Goal: Information Seeking & Learning: Learn about a topic

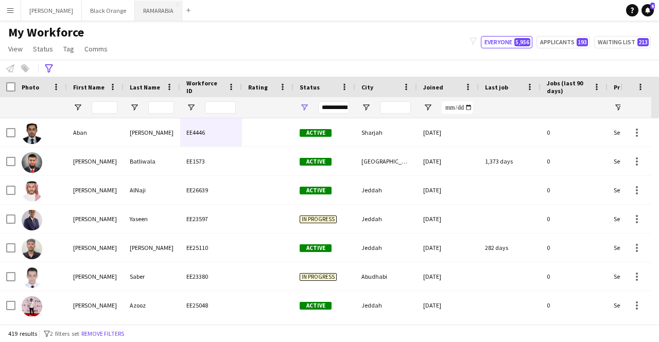
click at [143, 14] on button "RAMARABIA Close" at bounding box center [158, 11] width 47 height 20
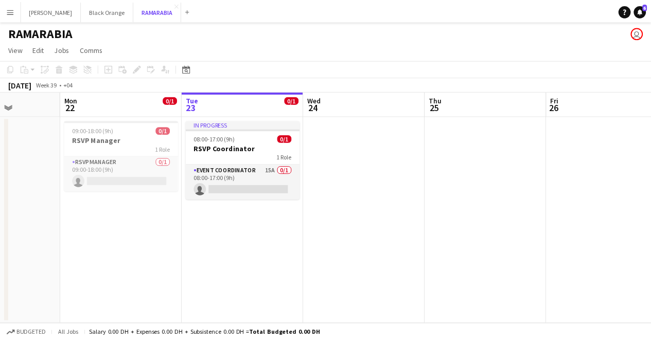
scroll to position [0, 308]
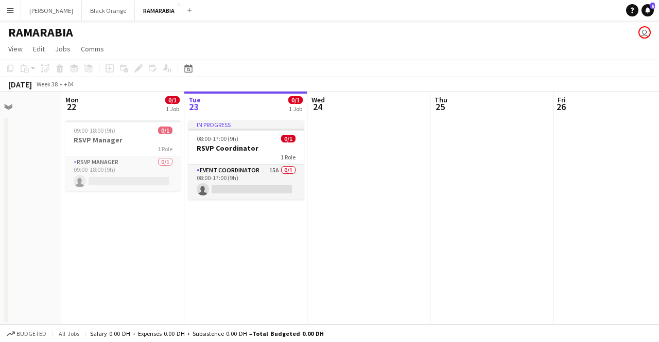
click at [6, 13] on button "Menu" at bounding box center [10, 10] width 21 height 21
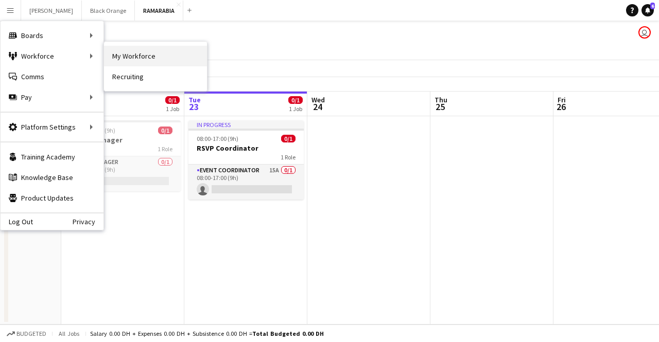
click at [127, 59] on link "My Workforce" at bounding box center [155, 56] width 103 height 21
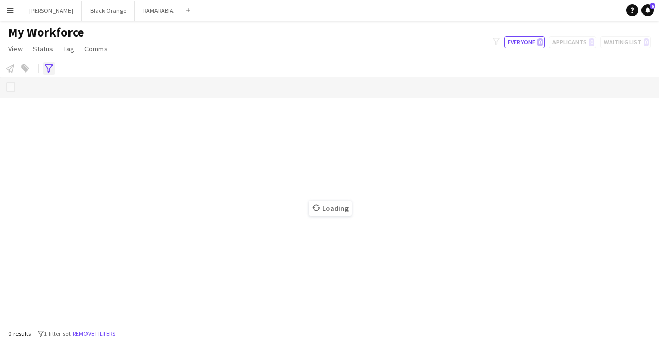
click at [52, 69] on icon "Advanced filters" at bounding box center [49, 68] width 8 height 8
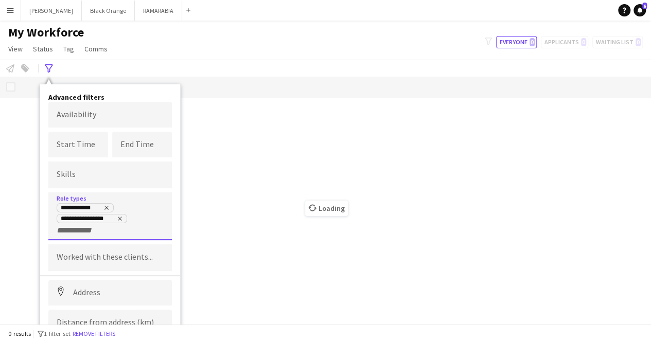
click at [101, 234] on div "**********" at bounding box center [110, 219] width 107 height 33
type input "*"
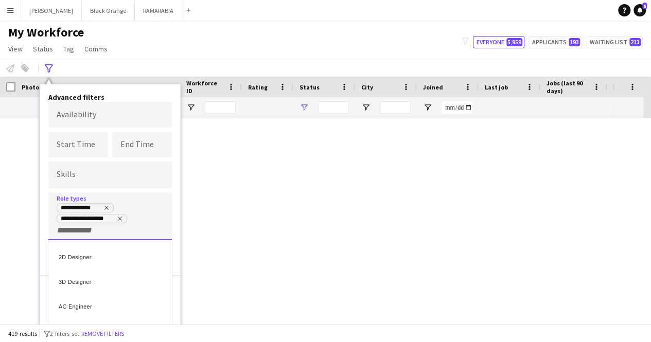
type input "**********"
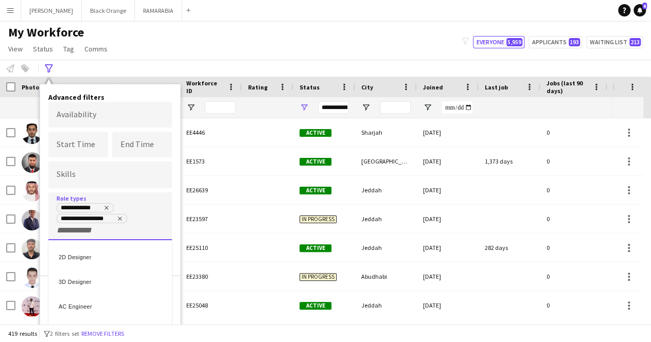
click at [44, 174] on div at bounding box center [325, 171] width 651 height 342
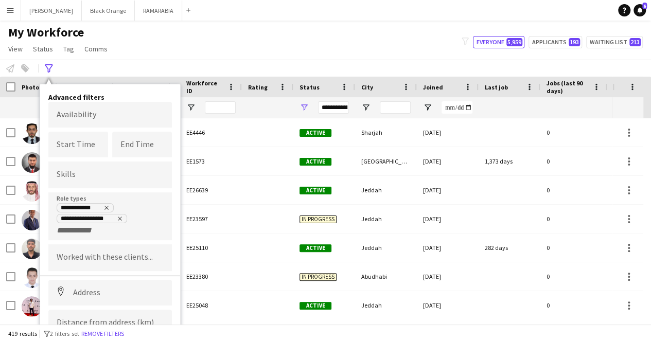
scroll to position [38, 0]
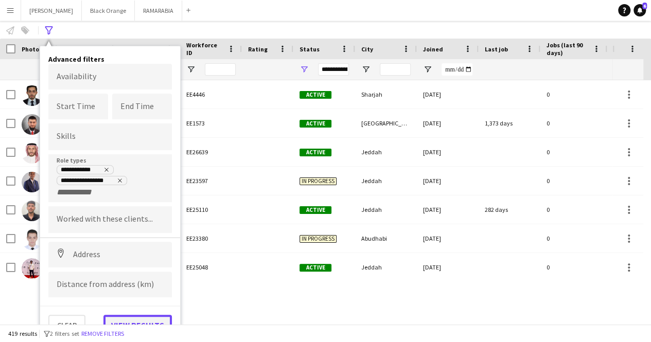
click at [141, 319] on button "View results" at bounding box center [137, 325] width 68 height 21
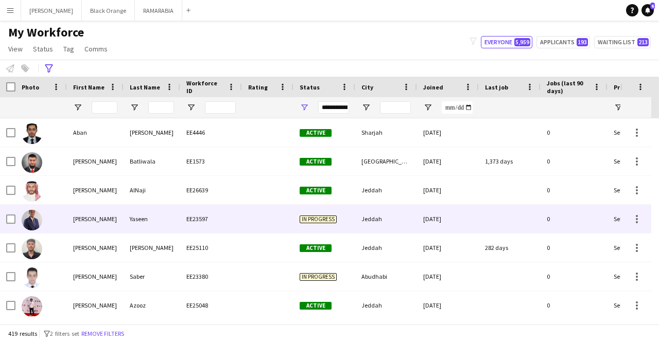
scroll to position [0, 157]
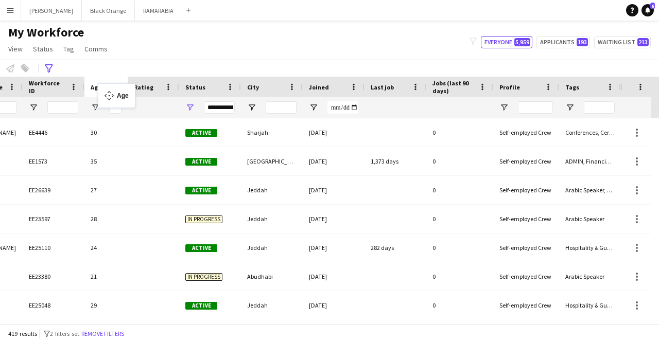
drag, startPoint x: 527, startPoint y: 90, endPoint x: 97, endPoint y: 90, distance: 429.7
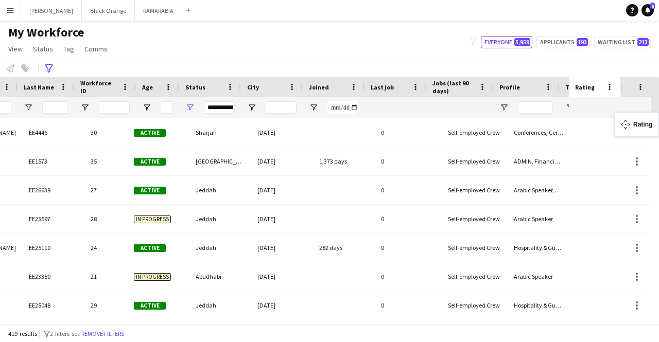
scroll to position [0, 106]
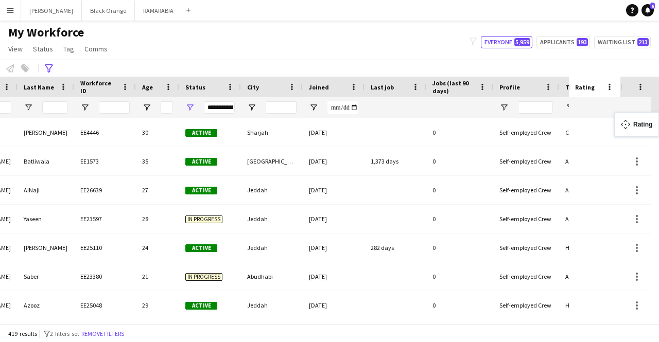
drag, startPoint x: 148, startPoint y: 84, endPoint x: 633, endPoint y: 118, distance: 486.0
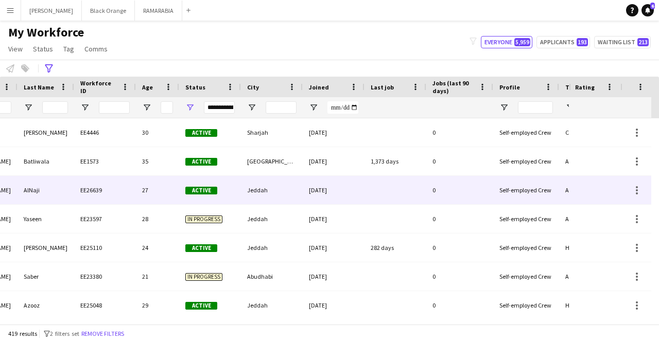
scroll to position [0, 0]
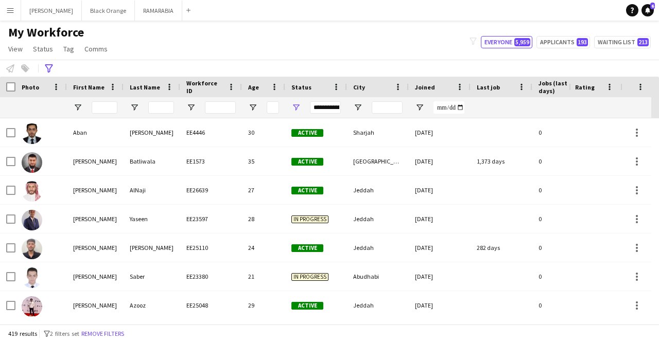
click at [257, 87] on span "Age" at bounding box center [253, 87] width 11 height 8
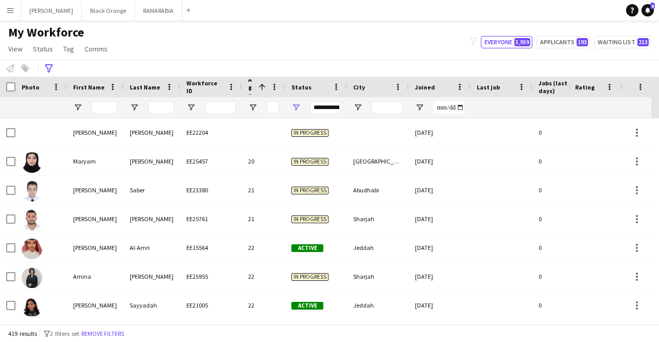
click at [252, 87] on span "Age" at bounding box center [251, 87] width 6 height 23
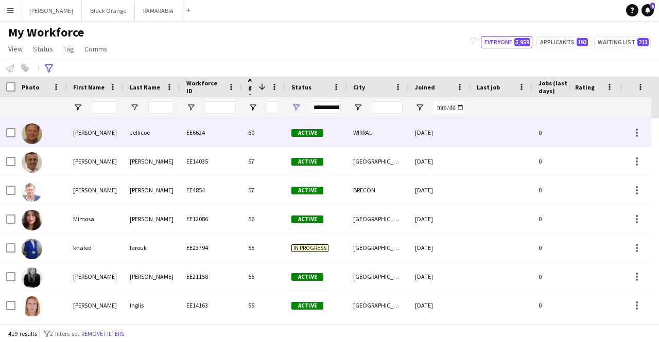
click at [98, 131] on div "[PERSON_NAME]" at bounding box center [95, 132] width 57 height 28
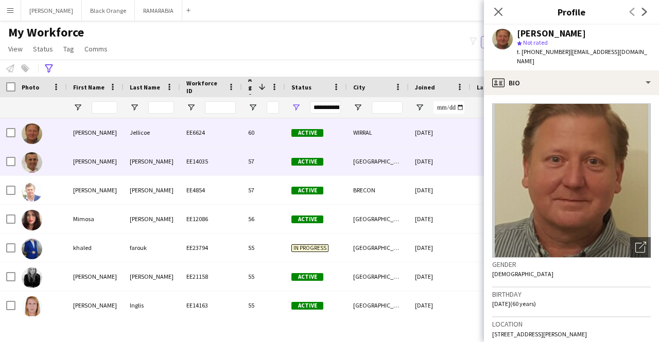
click at [160, 163] on div "[PERSON_NAME]" at bounding box center [151, 161] width 57 height 28
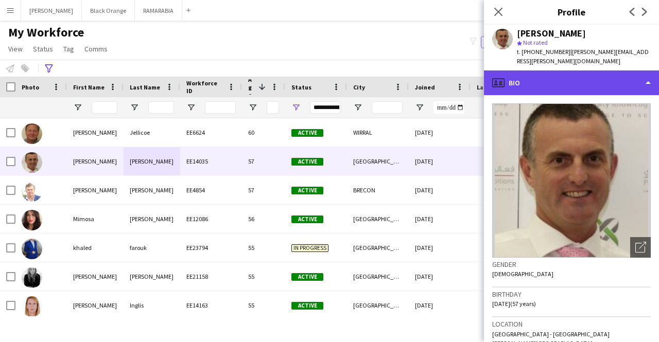
click at [564, 73] on div "profile Bio" at bounding box center [571, 82] width 175 height 25
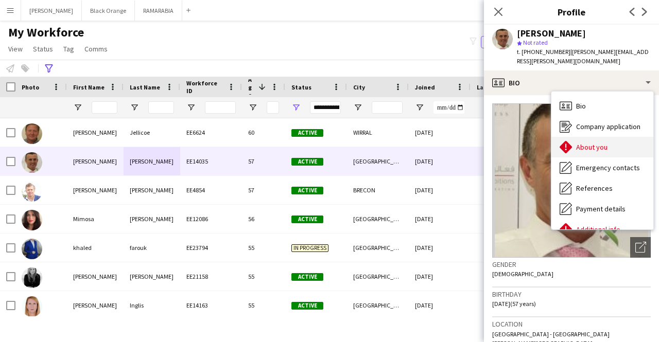
click at [593, 143] on span "About you" at bounding box center [591, 147] width 31 height 9
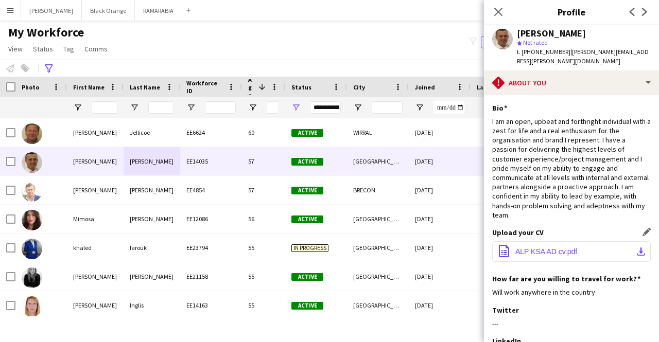
click at [537, 241] on button "office-file-sheet ALP KSA AD cv.pdf download-bottom" at bounding box center [571, 251] width 158 height 21
click at [50, 68] on icon "Advanced filters" at bounding box center [49, 68] width 8 height 8
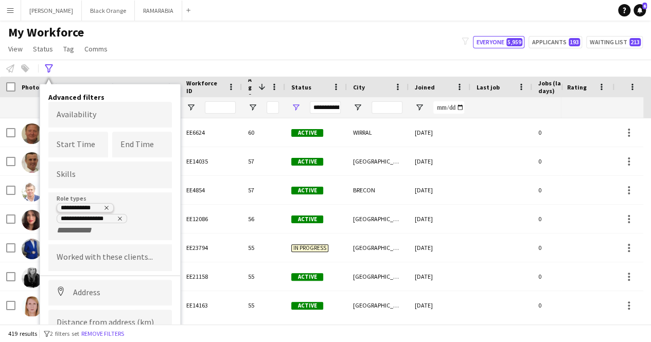
click at [110, 208] on tag-ripple at bounding box center [85, 209] width 56 height 8
click at [121, 218] on icon "Remove tag" at bounding box center [120, 219] width 6 height 6
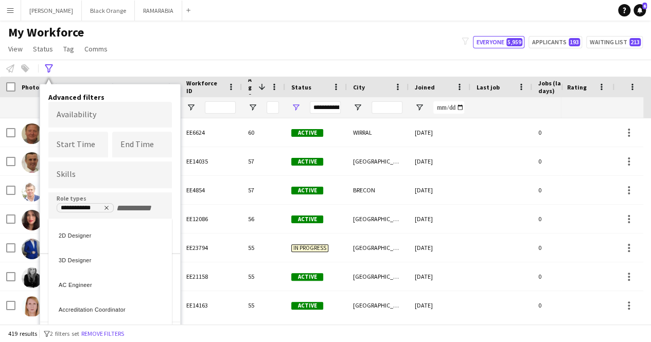
click at [107, 207] on div at bounding box center [325, 171] width 651 height 342
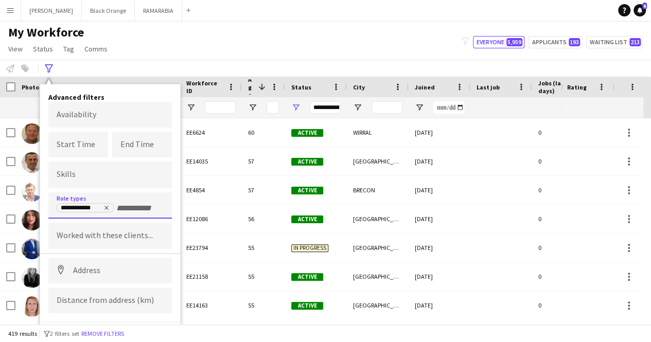
click at [107, 207] on icon "Remove tag" at bounding box center [106, 208] width 6 height 6
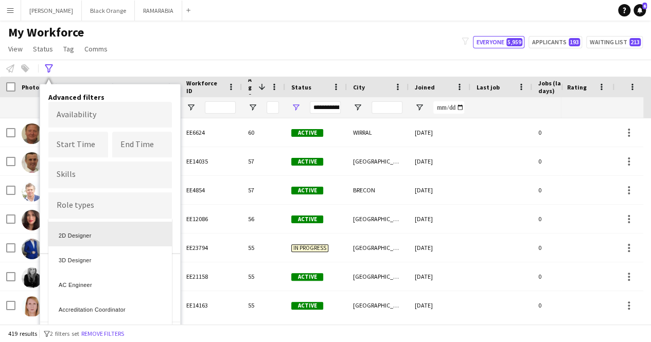
click at [83, 207] on div at bounding box center [325, 171] width 651 height 342
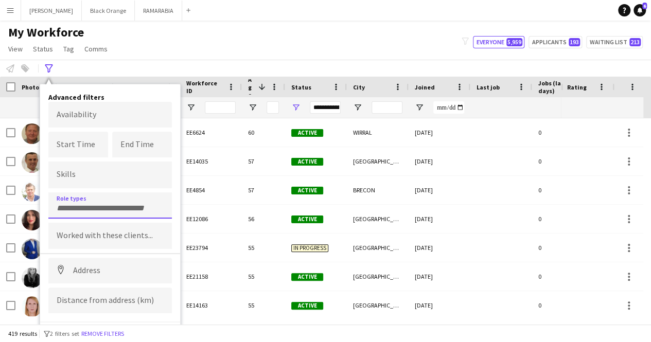
click at [83, 207] on input "Type to search role types..." at bounding box center [110, 208] width 107 height 9
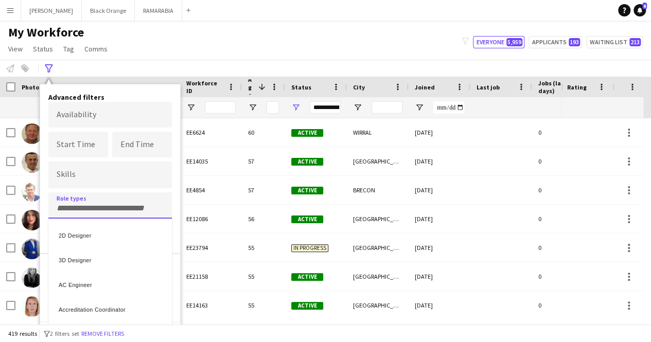
type input "*"
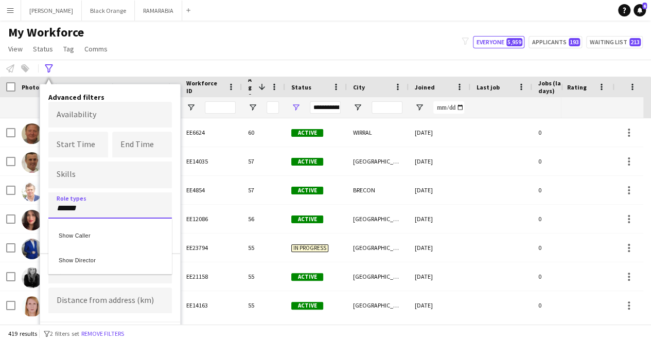
type input "******"
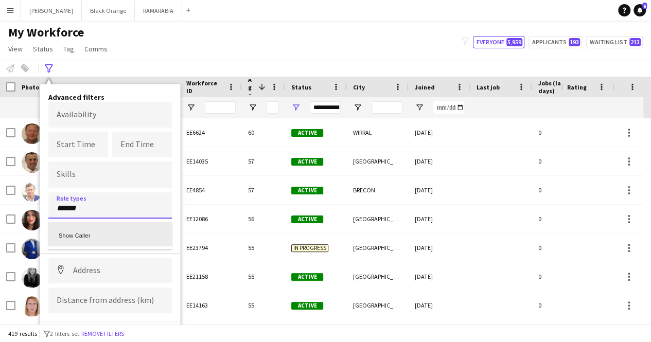
click at [94, 240] on div "Show Caller" at bounding box center [109, 234] width 123 height 25
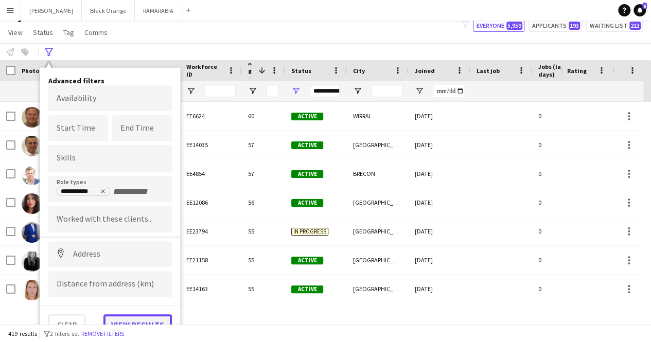
click at [130, 316] on button "View results" at bounding box center [137, 324] width 68 height 21
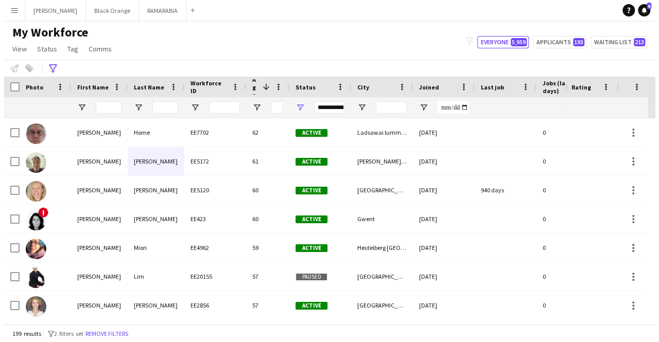
scroll to position [0, 0]
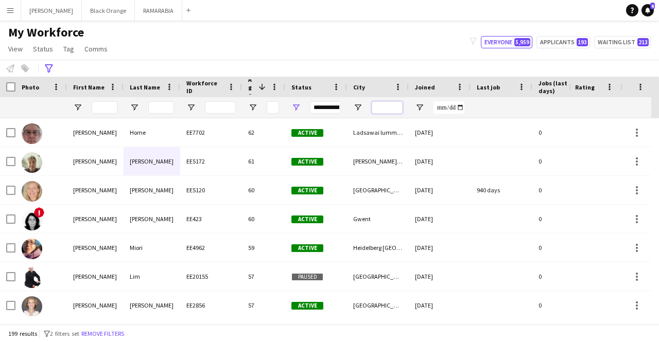
click at [379, 108] on input "City Filter Input" at bounding box center [387, 107] width 31 height 12
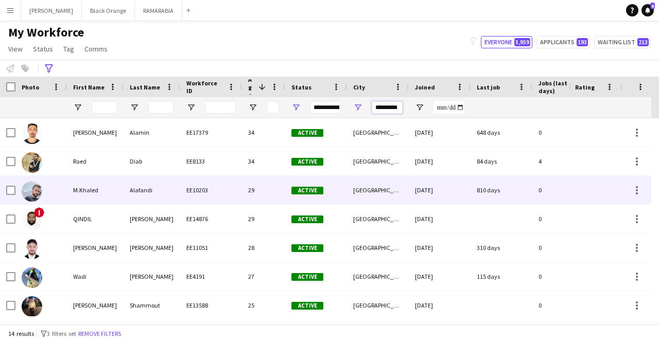
scroll to position [205, 0]
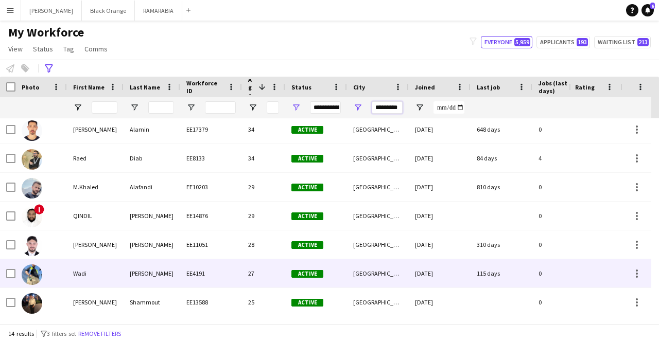
type input "*********"
click at [127, 280] on div "[PERSON_NAME]" at bounding box center [151, 273] width 57 height 28
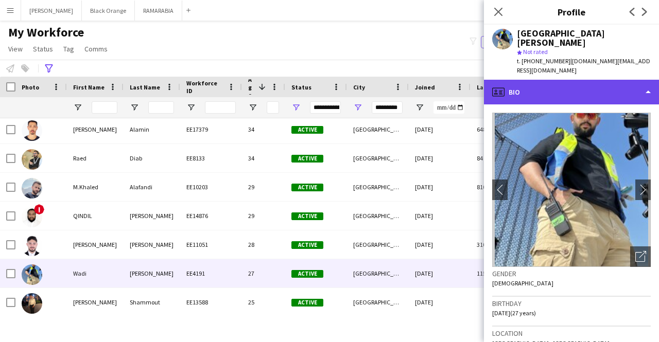
click at [585, 80] on div "profile Bio" at bounding box center [571, 92] width 175 height 25
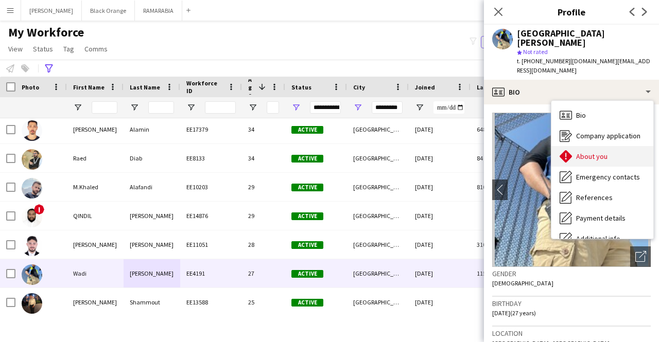
click at [587, 152] on span "About you" at bounding box center [591, 156] width 31 height 9
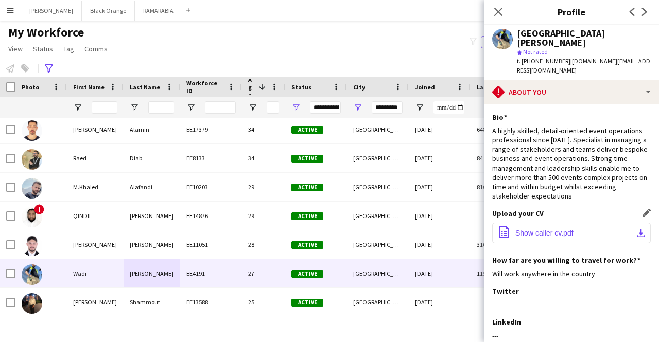
click at [547, 243] on button "office-file-sheet Show caller cv.pdf download-bottom" at bounding box center [571, 233] width 158 height 21
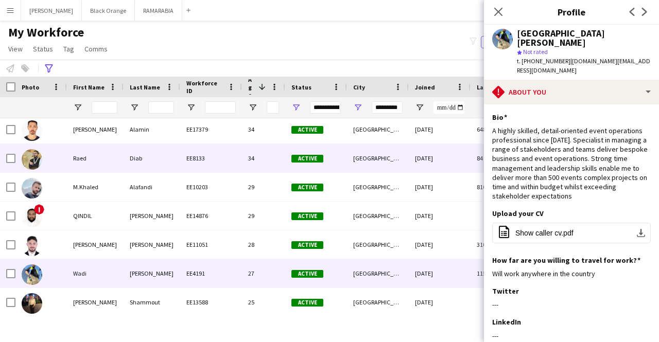
click at [96, 151] on div "Raed" at bounding box center [95, 158] width 57 height 28
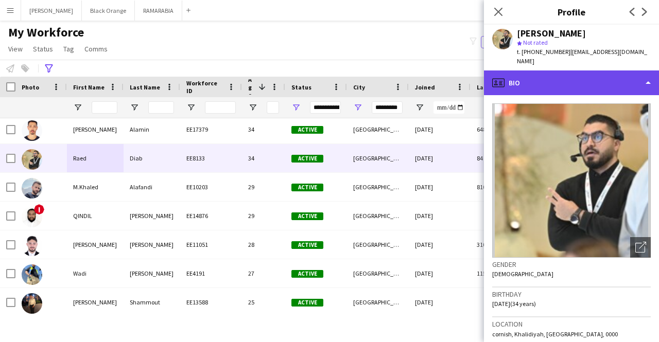
click at [541, 72] on div "profile Bio" at bounding box center [571, 82] width 175 height 25
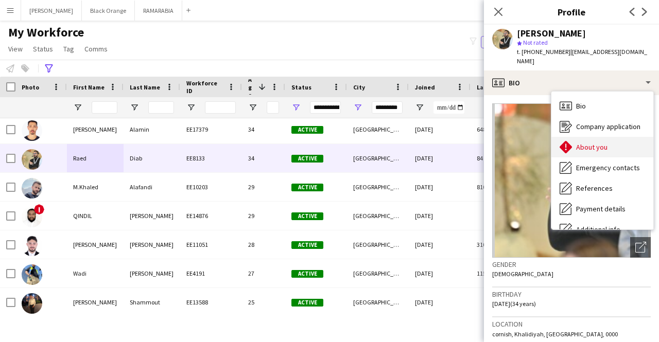
click at [582, 143] on span "About you" at bounding box center [591, 147] width 31 height 9
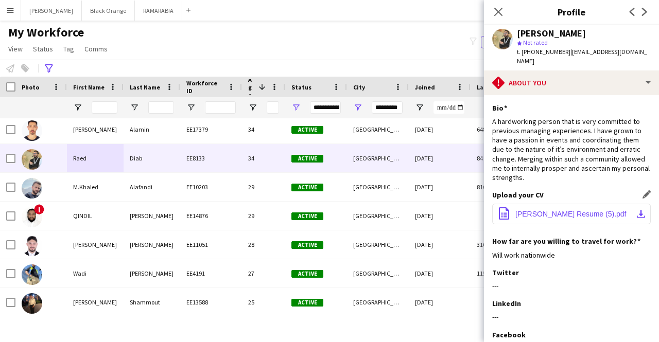
click at [532, 210] on span "[PERSON_NAME] Resume (5).pdf" at bounding box center [570, 214] width 111 height 8
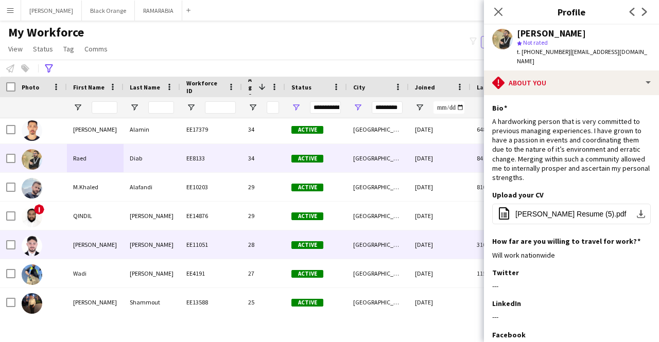
scroll to position [158, 0]
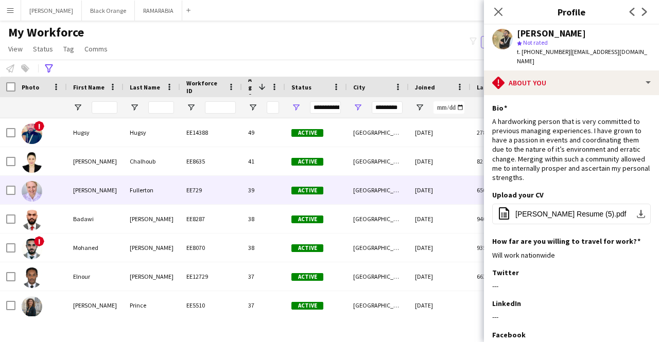
click at [82, 193] on div "[PERSON_NAME]" at bounding box center [95, 190] width 57 height 28
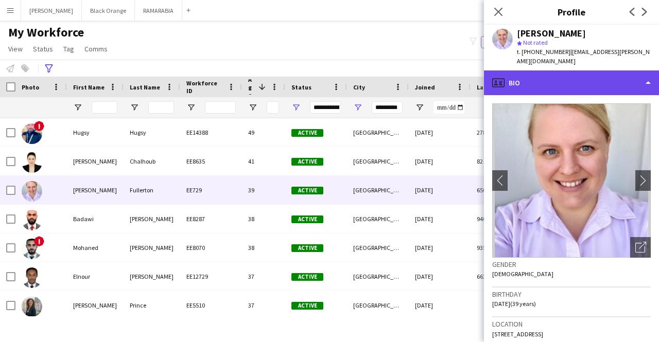
click at [569, 80] on div "profile Bio" at bounding box center [571, 82] width 175 height 25
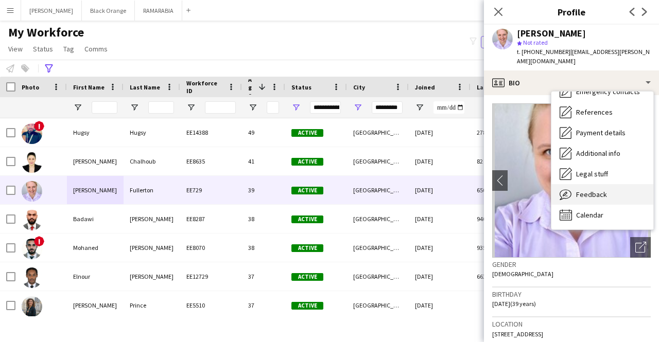
click at [583, 190] on div "Feedback Feedback" at bounding box center [602, 194] width 102 height 21
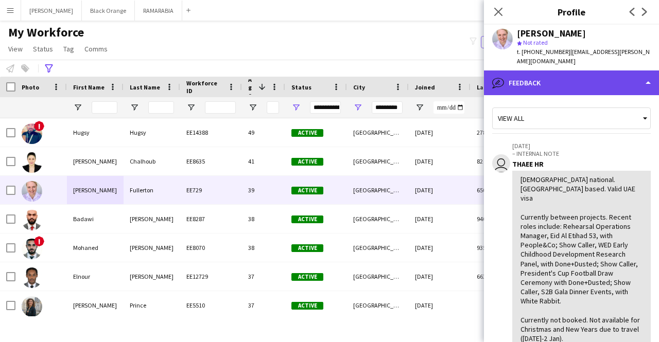
click at [556, 73] on div "bubble-pencil Feedback" at bounding box center [571, 82] width 175 height 25
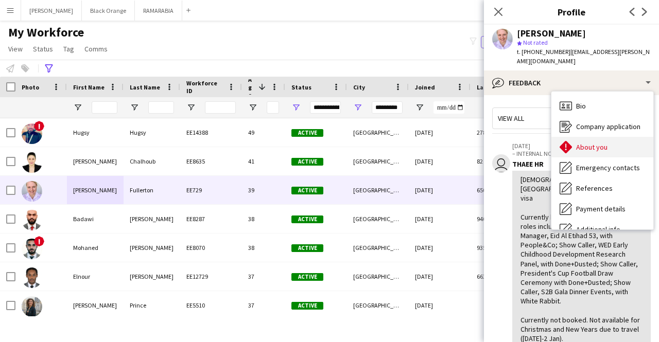
click at [585, 143] on span "About you" at bounding box center [591, 147] width 31 height 9
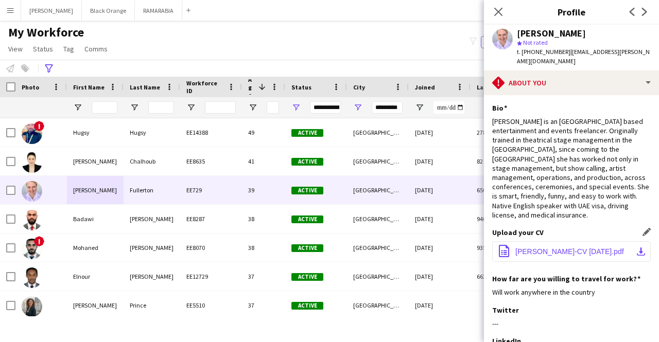
click at [532, 248] on span "[PERSON_NAME]-CV [DATE].pdf" at bounding box center [569, 252] width 109 height 8
click at [46, 66] on icon at bounding box center [49, 68] width 8 height 8
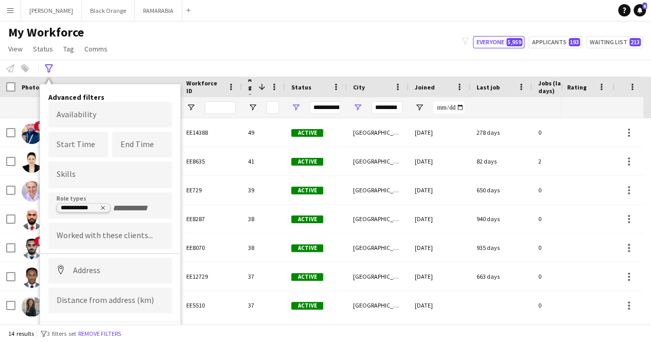
click at [106, 210] on tag-ripple at bounding box center [83, 209] width 52 height 8
click at [100, 207] on icon "Remove tag" at bounding box center [103, 208] width 6 height 6
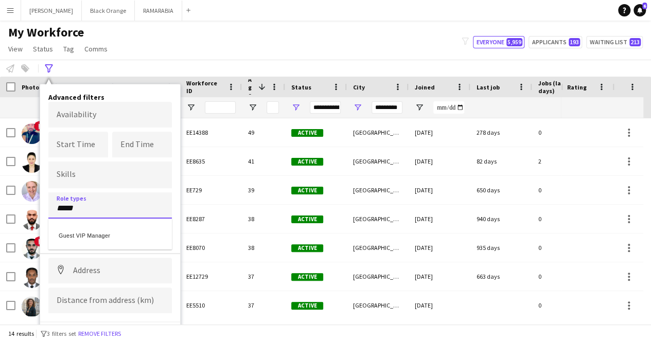
type input "*****"
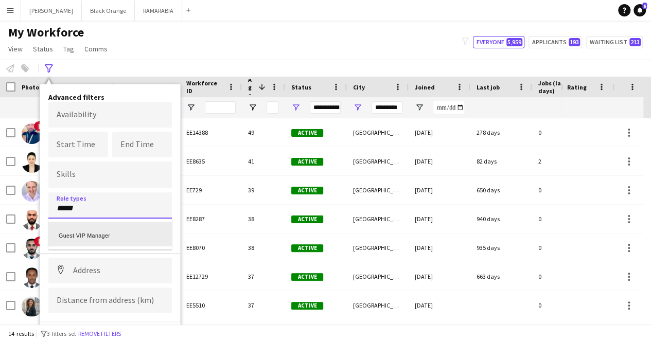
click at [106, 231] on div "Guest VIP Manager" at bounding box center [109, 234] width 123 height 25
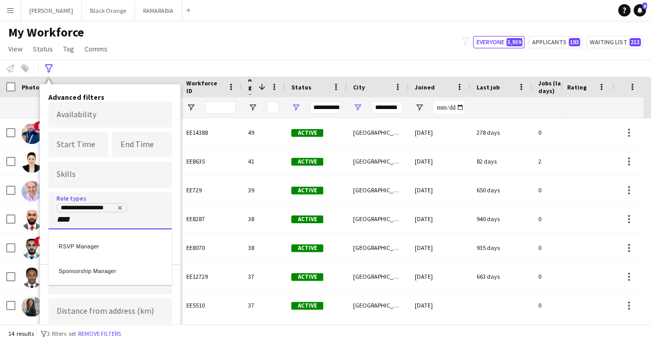
type input "****"
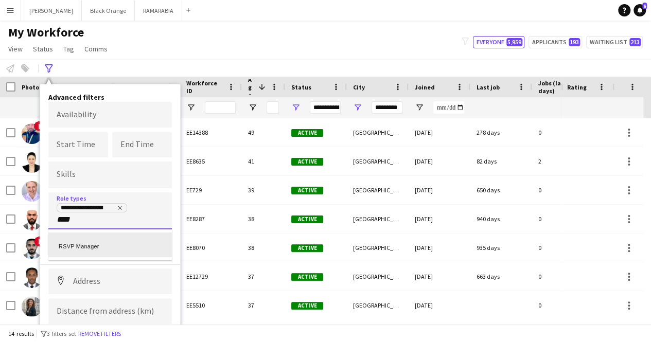
click at [112, 244] on div "RSVP Manager" at bounding box center [109, 245] width 123 height 25
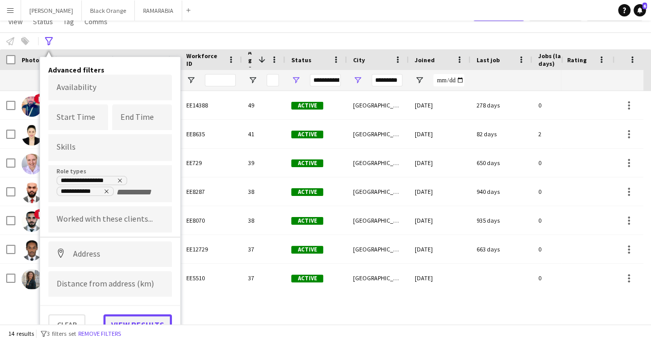
click at [142, 316] on button "View results" at bounding box center [137, 324] width 68 height 21
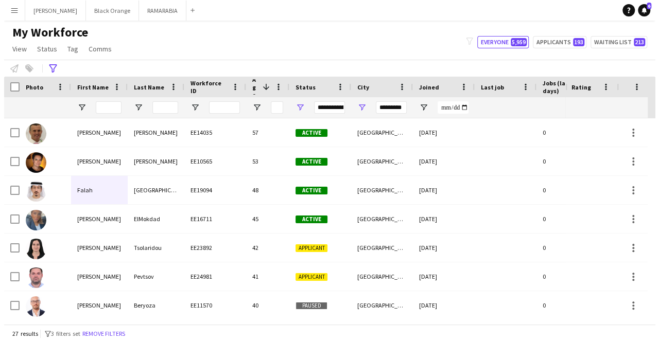
scroll to position [0, 0]
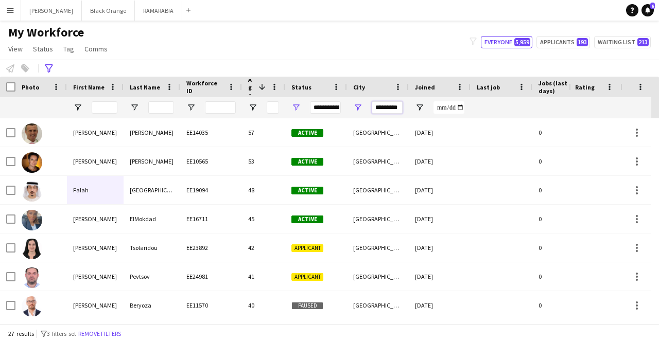
click at [385, 104] on input "*********" at bounding box center [387, 107] width 31 height 12
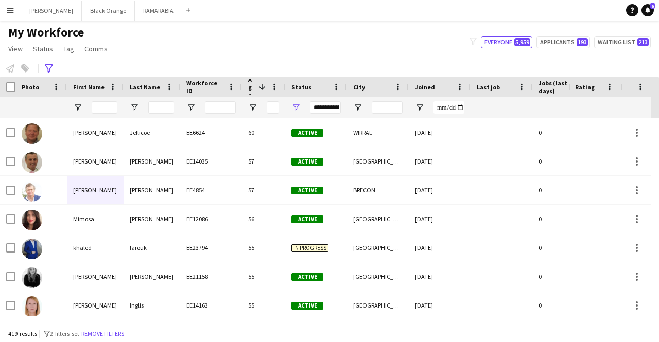
click at [427, 86] on span "Joined" at bounding box center [425, 87] width 20 height 8
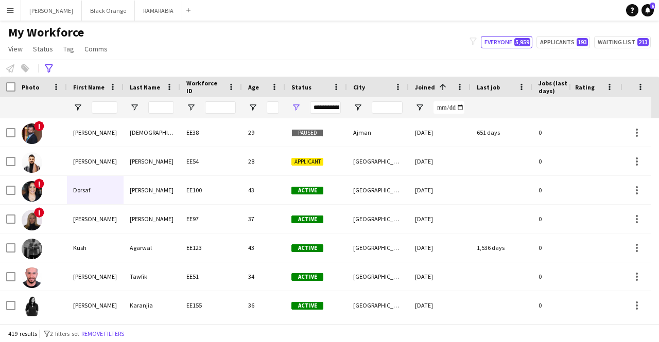
click at [427, 86] on span "Joined" at bounding box center [425, 87] width 20 height 8
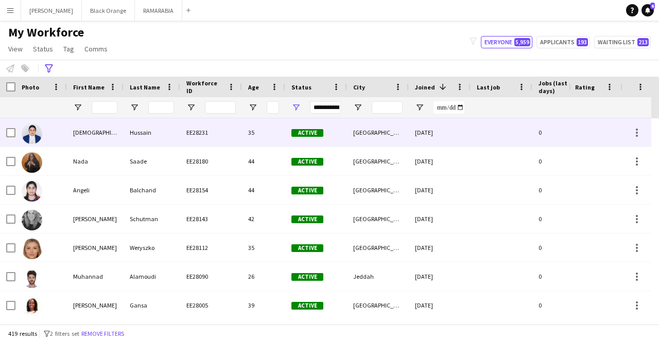
click at [83, 138] on div "[DEMOGRAPHIC_DATA]" at bounding box center [95, 132] width 57 height 28
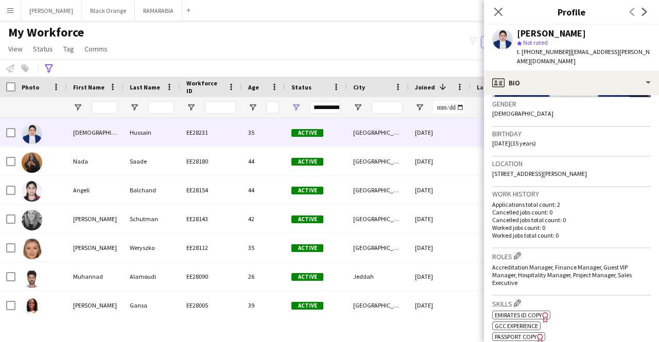
scroll to position [161, 0]
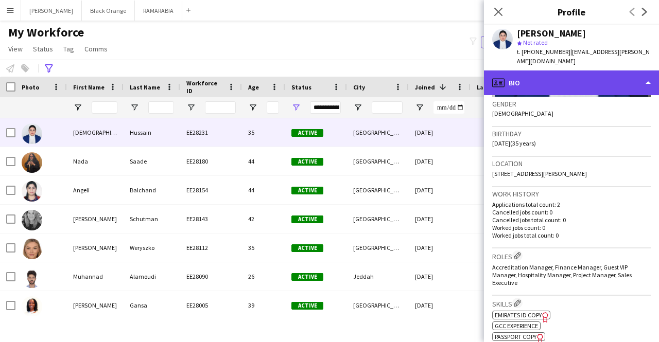
click at [563, 72] on div "profile Bio" at bounding box center [571, 82] width 175 height 25
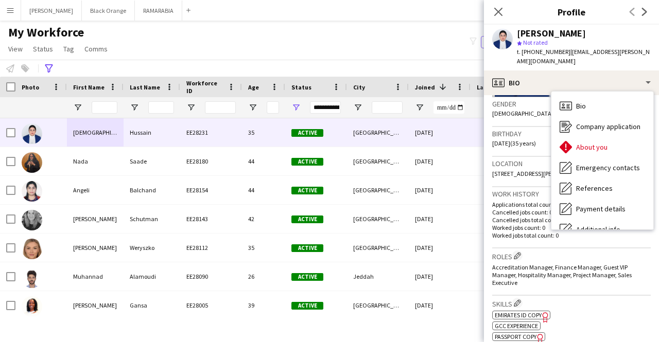
click at [562, 264] on span "Accreditation Manager, Finance Manager, Guest VIP Manager, Hospitality Manager,…" at bounding box center [561, 274] width 139 height 23
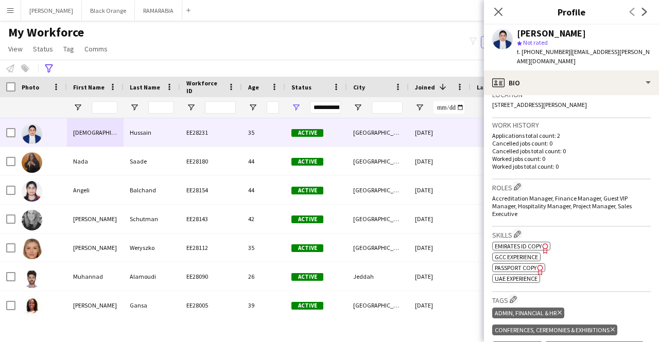
scroll to position [0, 0]
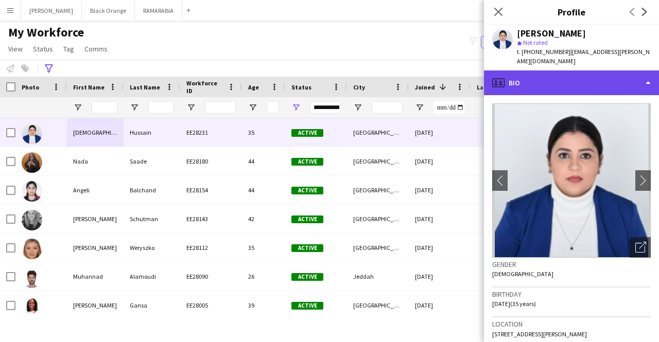
click at [543, 73] on div "profile Bio" at bounding box center [571, 82] width 175 height 25
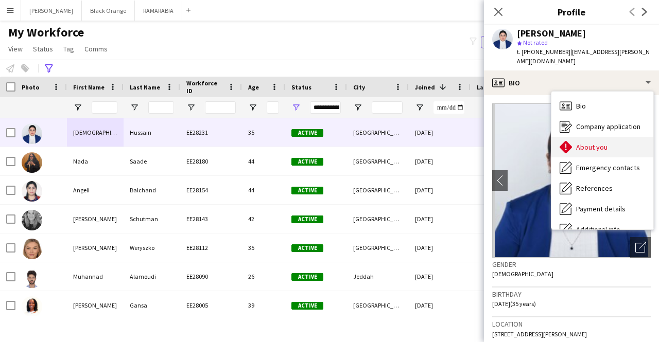
click at [601, 143] on span "About you" at bounding box center [591, 147] width 31 height 9
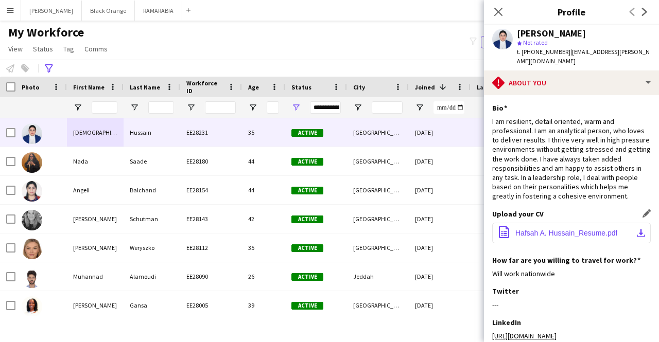
click at [563, 223] on button "office-file-sheet Hafsah A. Hussain_Resume.pdf download-bottom" at bounding box center [571, 233] width 158 height 21
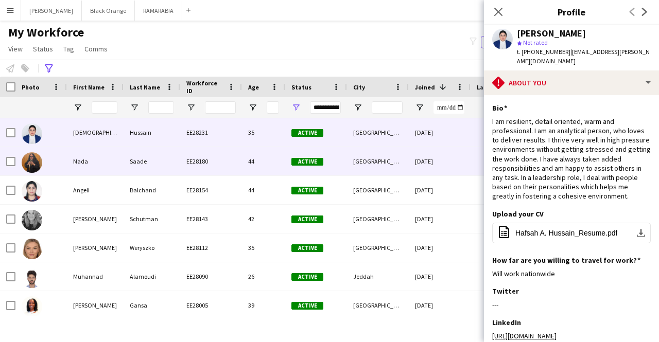
click at [92, 165] on div "Nada" at bounding box center [95, 161] width 57 height 28
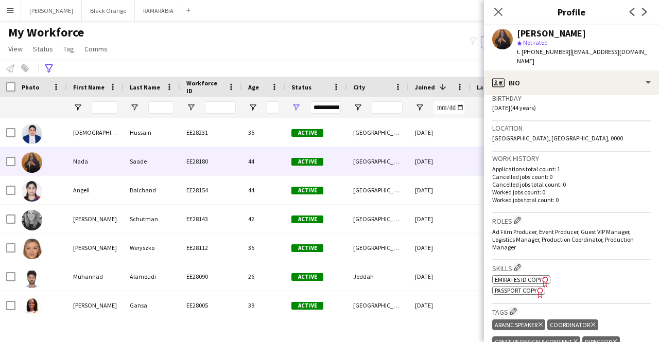
scroll to position [197, 0]
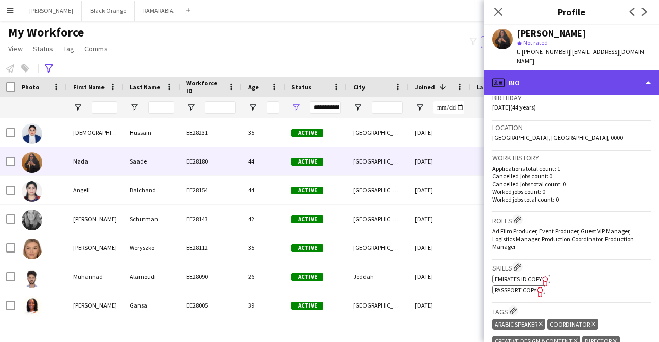
click at [570, 75] on div "profile Bio" at bounding box center [571, 82] width 175 height 25
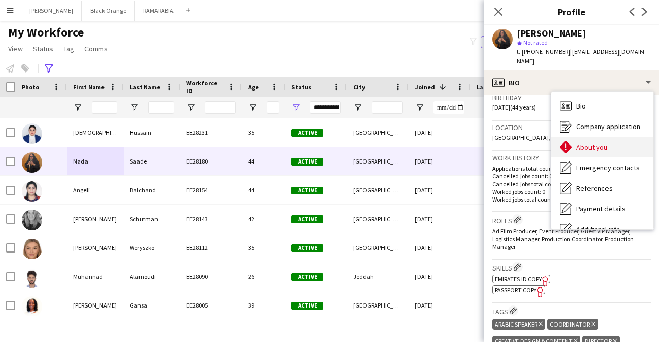
click at [594, 143] on span "About you" at bounding box center [591, 147] width 31 height 9
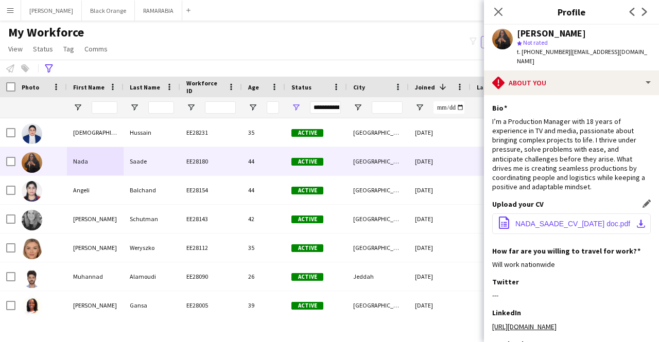
click at [553, 220] on span "NADA_SAADE_CV_[DATE] doc.pdf" at bounding box center [572, 224] width 115 height 8
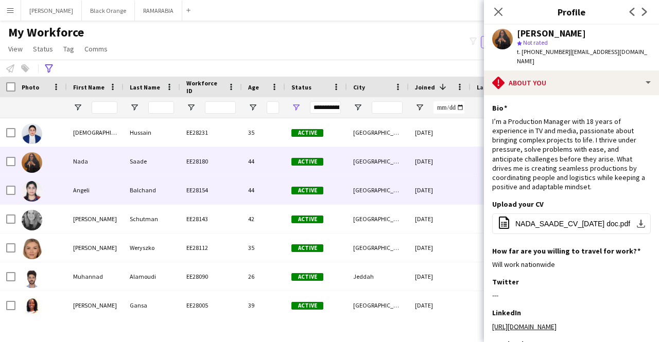
click at [112, 193] on div "Angeli" at bounding box center [95, 190] width 57 height 28
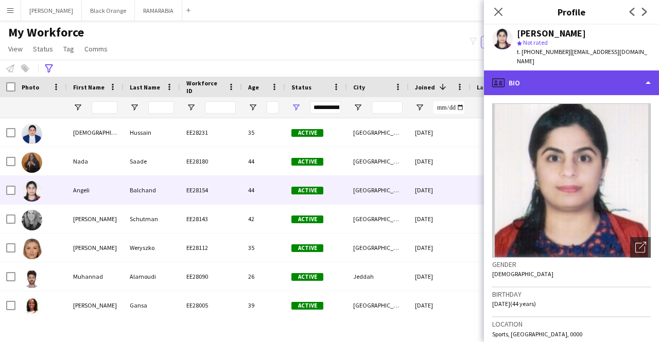
click at [568, 74] on div "profile Bio" at bounding box center [571, 82] width 175 height 25
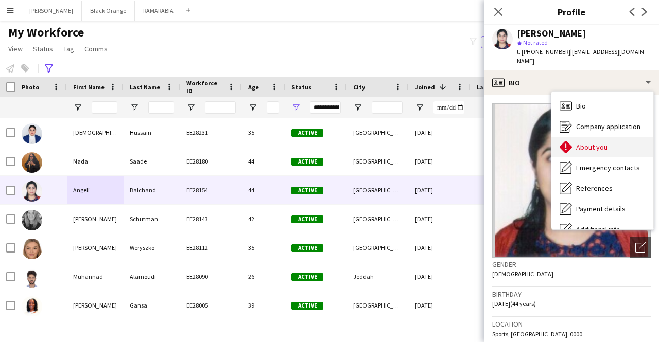
click at [601, 143] on span "About you" at bounding box center [591, 147] width 31 height 9
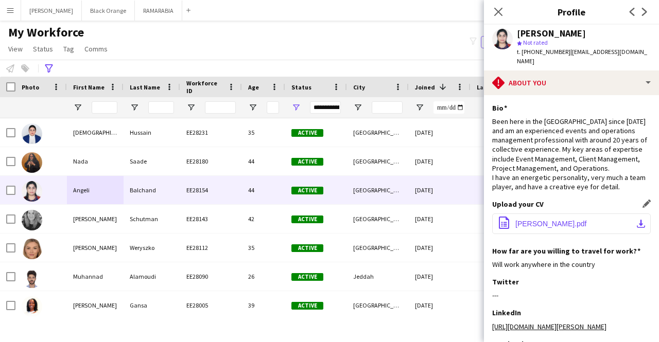
click at [565, 220] on span "[PERSON_NAME].pdf" at bounding box center [551, 224] width 72 height 8
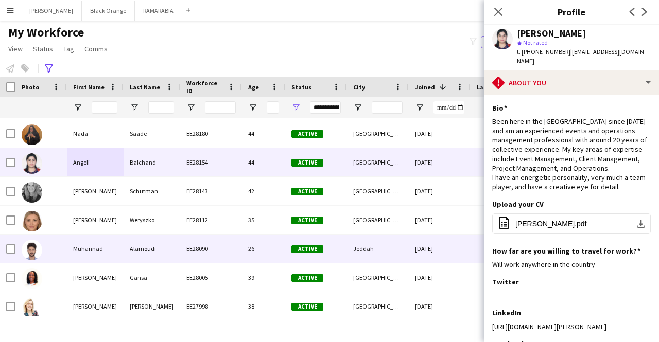
scroll to position [29, 0]
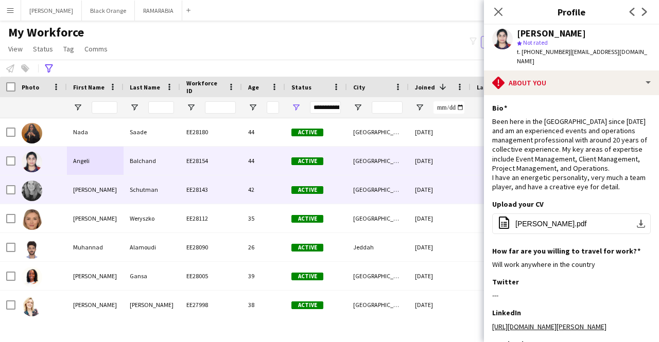
click at [103, 189] on div "[PERSON_NAME]" at bounding box center [95, 189] width 57 height 28
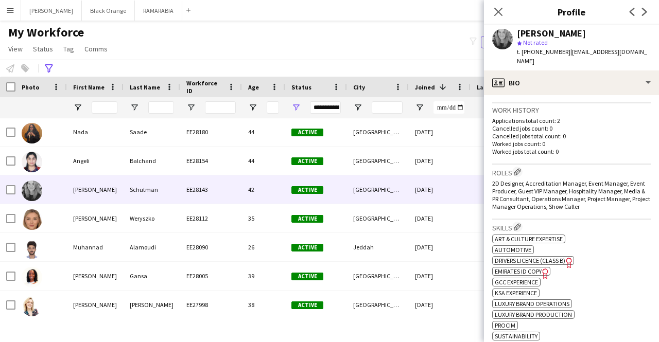
scroll to position [244, 0]
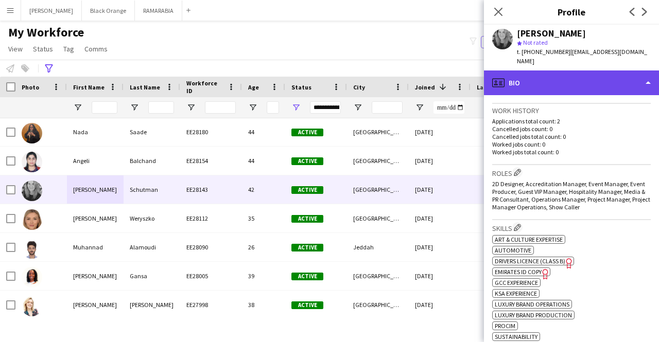
click at [556, 79] on div "profile Bio" at bounding box center [571, 82] width 175 height 25
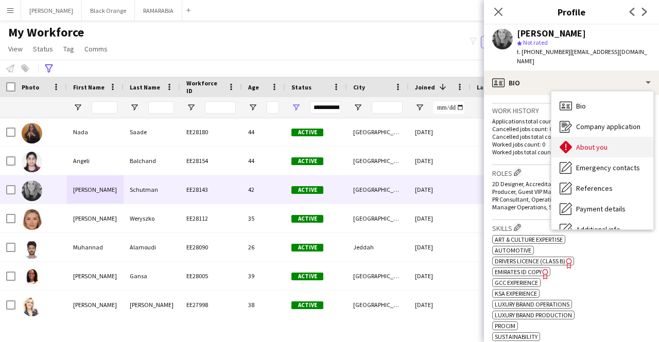
click at [599, 143] on span "About you" at bounding box center [591, 147] width 31 height 9
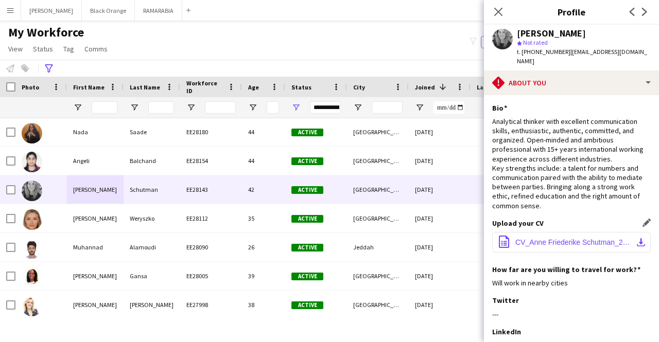
click at [567, 238] on span "CV_Anne Friederike Schutman_2025.pdf" at bounding box center [573, 242] width 116 height 8
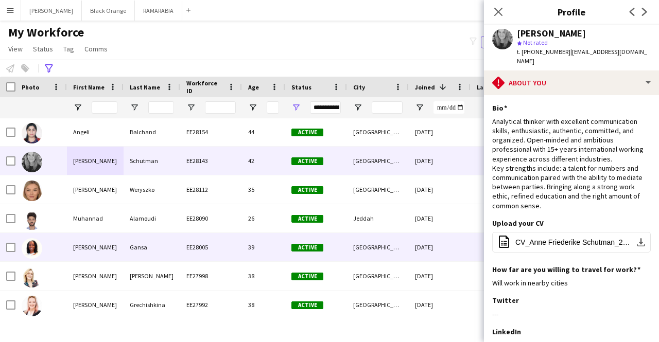
scroll to position [59, 0]
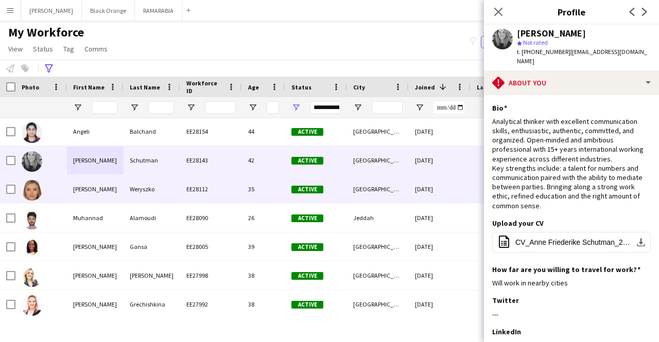
click at [80, 191] on div "[PERSON_NAME]" at bounding box center [95, 189] width 57 height 28
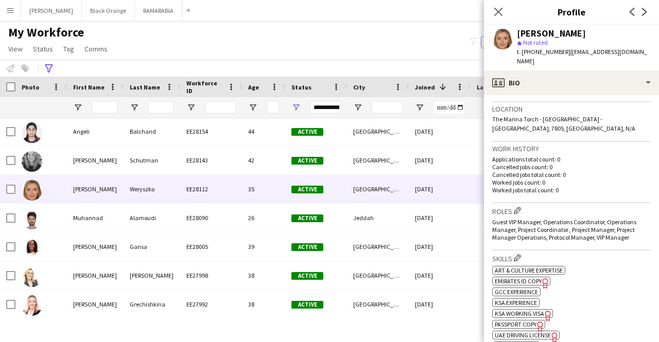
scroll to position [217, 0]
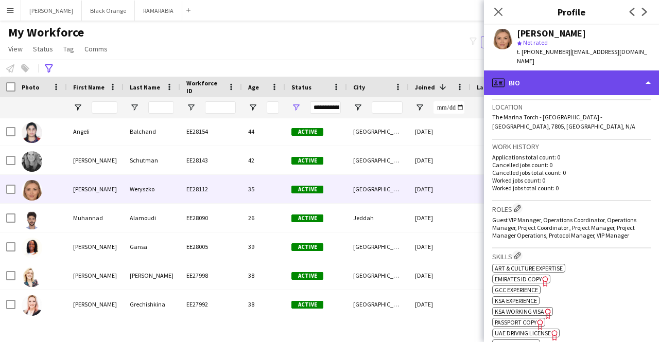
click at [575, 80] on div "profile Bio" at bounding box center [571, 82] width 175 height 25
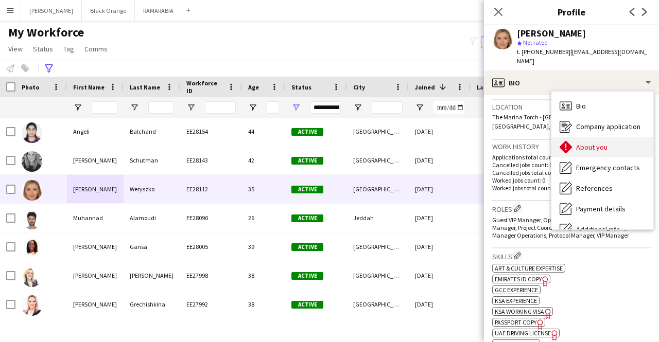
click at [588, 143] on span "About you" at bounding box center [591, 147] width 31 height 9
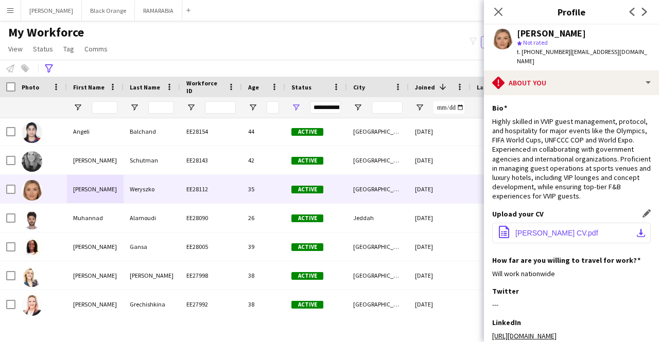
click at [531, 231] on span "[PERSON_NAME] CV.pdf" at bounding box center [556, 233] width 83 height 8
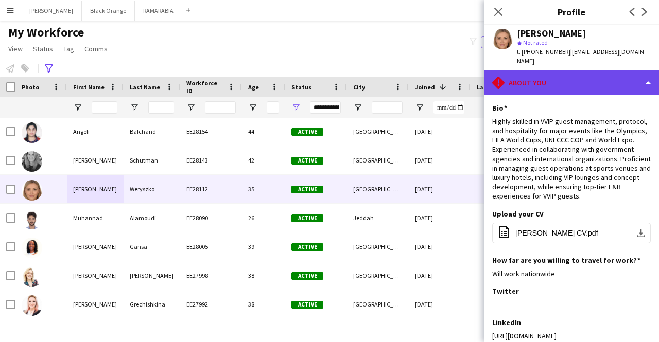
click at [535, 77] on div "rhombus-alert About you" at bounding box center [571, 82] width 175 height 25
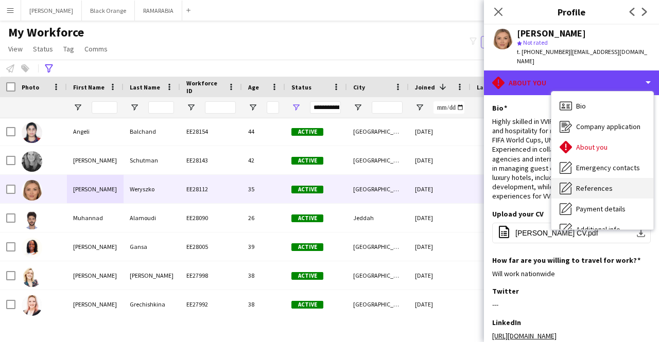
scroll to position [76, 0]
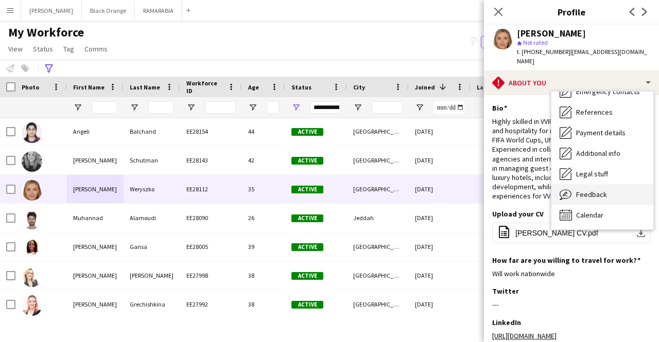
click at [577, 190] on span "Feedback" at bounding box center [591, 194] width 31 height 9
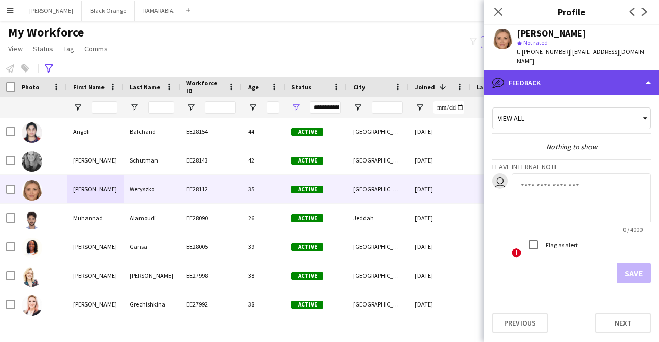
click at [556, 79] on div "bubble-pencil Feedback" at bounding box center [571, 82] width 175 height 25
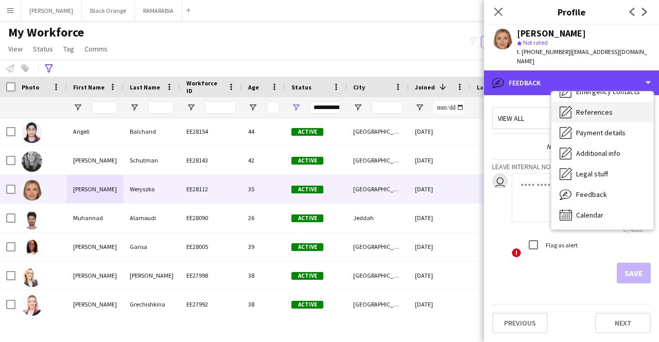
scroll to position [0, 0]
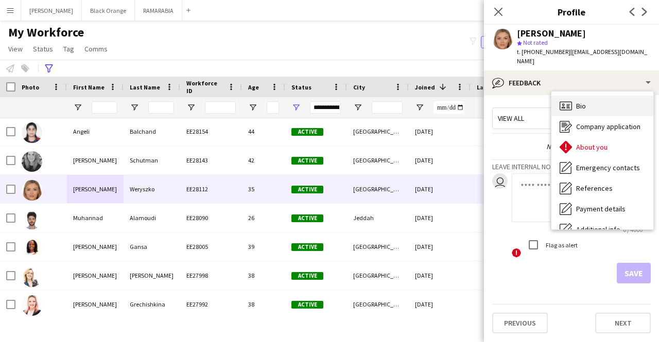
click at [595, 96] on div "Bio Bio" at bounding box center [602, 106] width 102 height 21
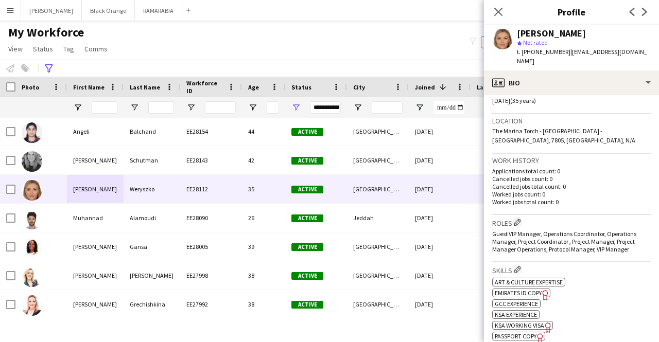
scroll to position [205, 0]
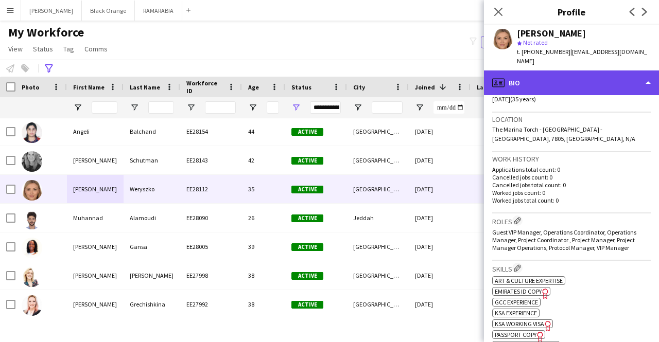
click at [562, 73] on div "profile Bio" at bounding box center [571, 82] width 175 height 25
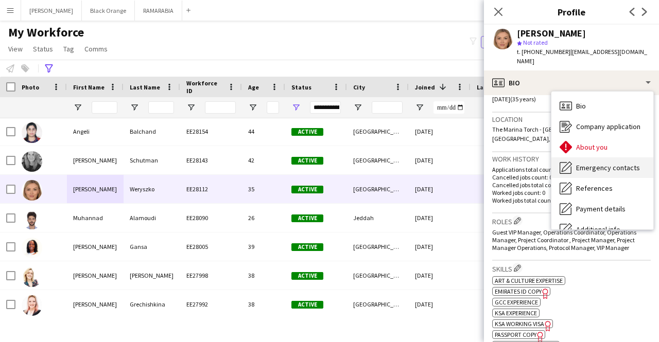
click at [605, 163] on span "Emergency contacts" at bounding box center [608, 167] width 64 height 9
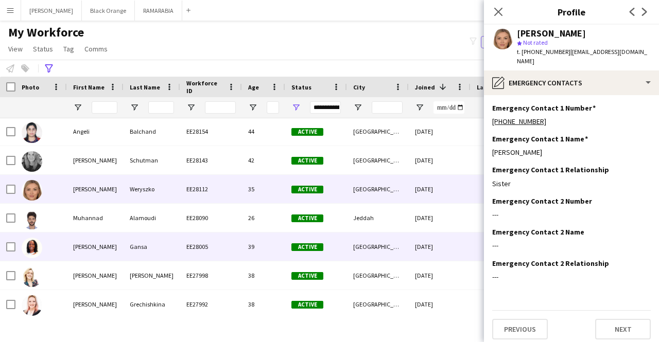
click at [115, 251] on div "[PERSON_NAME]" at bounding box center [95, 247] width 57 height 28
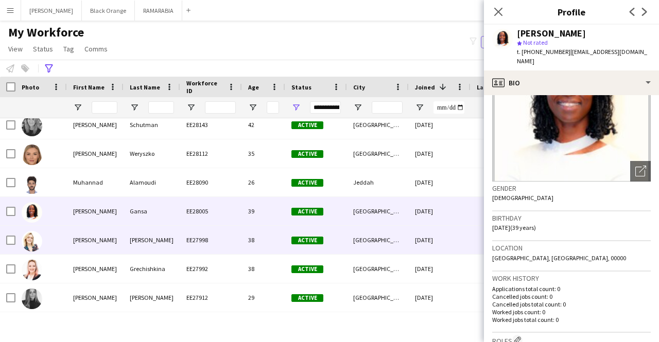
scroll to position [95, 0]
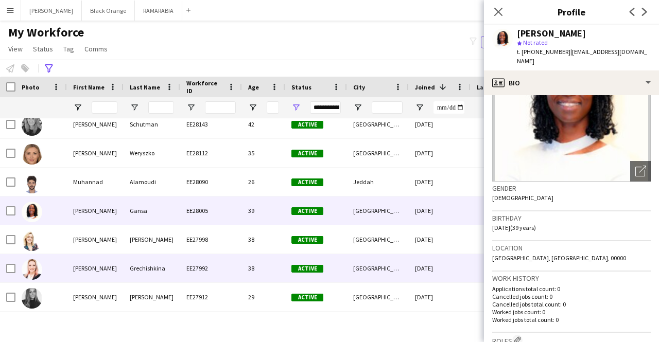
click at [101, 273] on div "[PERSON_NAME]" at bounding box center [95, 268] width 57 height 28
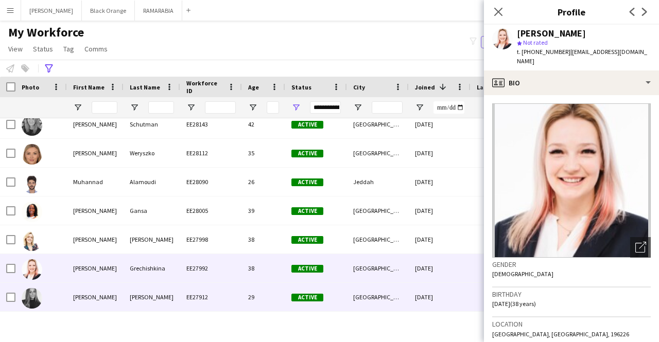
click at [133, 291] on div "[PERSON_NAME]" at bounding box center [151, 297] width 57 height 28
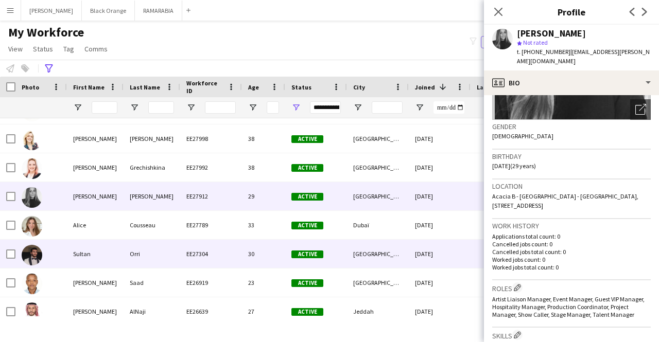
scroll to position [197, 0]
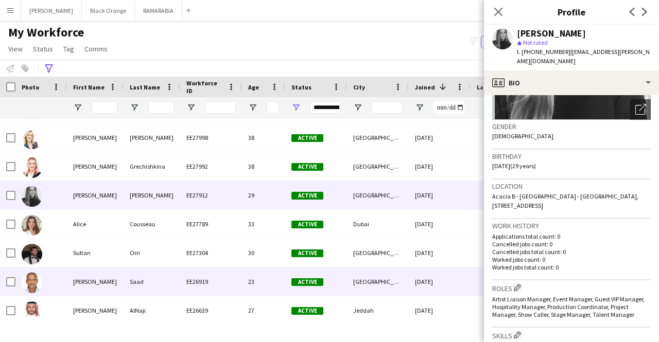
click at [90, 292] on div "[PERSON_NAME]" at bounding box center [95, 282] width 57 height 28
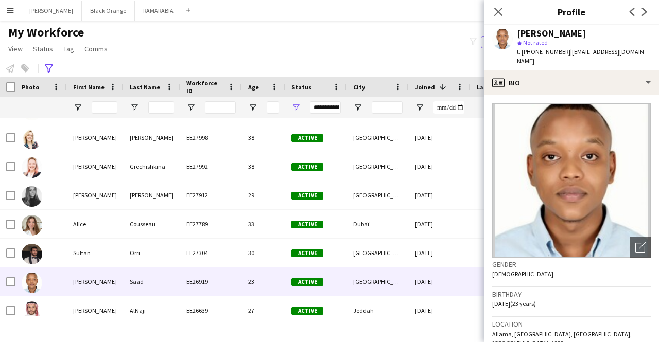
click at [195, 65] on div "**********" at bounding box center [329, 68] width 659 height 17
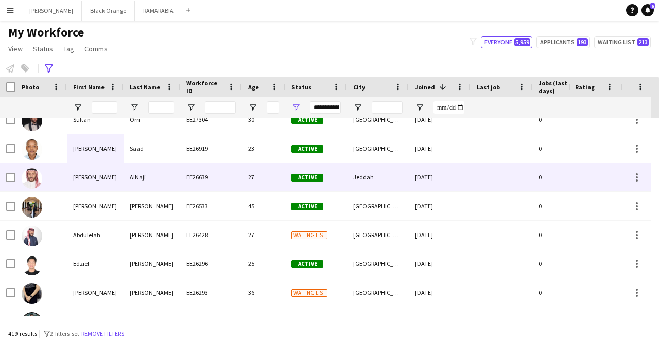
scroll to position [330, 0]
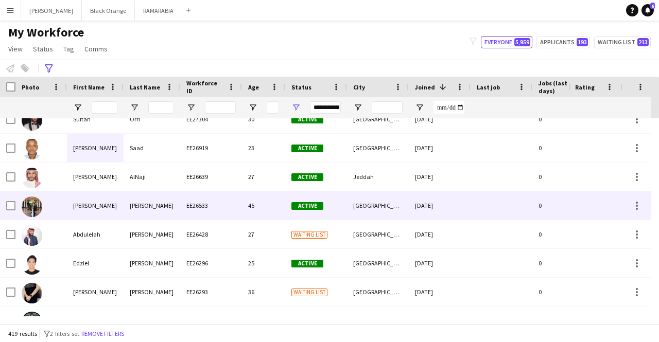
click at [98, 208] on div "[PERSON_NAME]" at bounding box center [95, 205] width 57 height 28
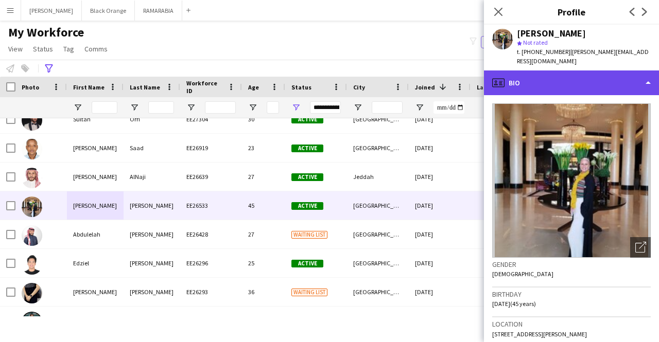
click at [560, 75] on div "profile Bio" at bounding box center [571, 82] width 175 height 25
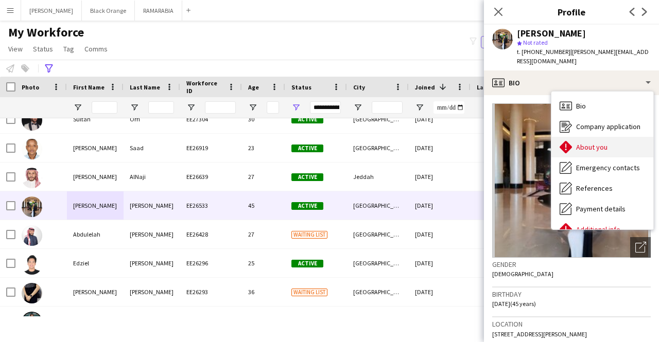
click at [600, 143] on span "About you" at bounding box center [591, 147] width 31 height 9
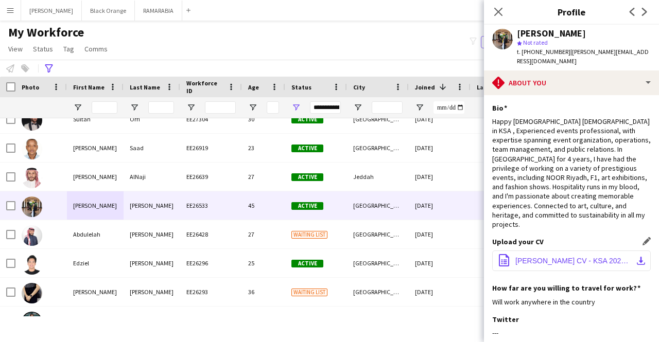
click at [554, 257] on span "[PERSON_NAME] CV - KSA 2024. (3).pdf" at bounding box center [573, 261] width 116 height 8
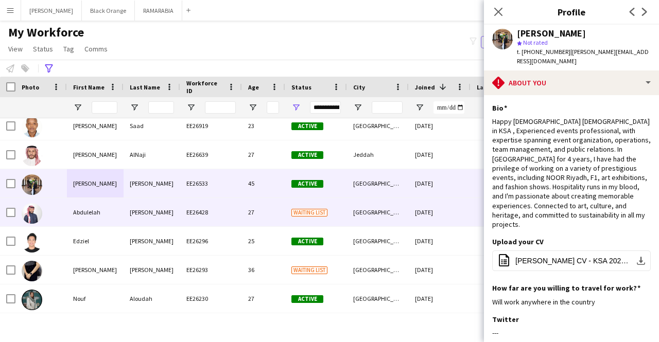
scroll to position [353, 0]
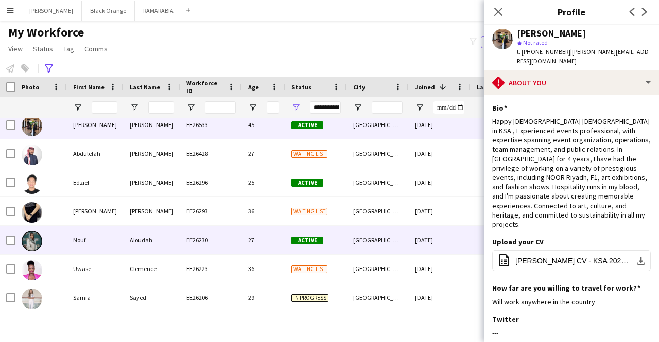
click at [102, 241] on div "Nouf" at bounding box center [95, 240] width 57 height 28
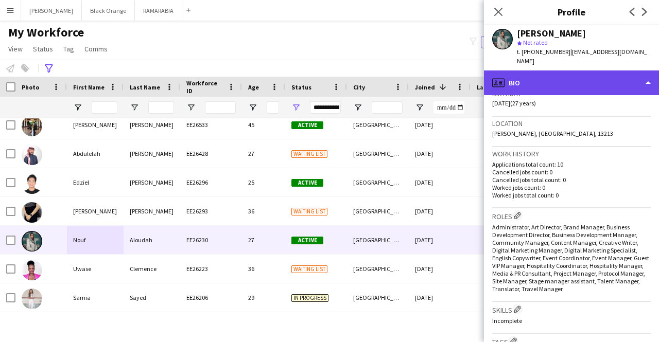
click at [556, 83] on div "profile Bio" at bounding box center [571, 82] width 175 height 25
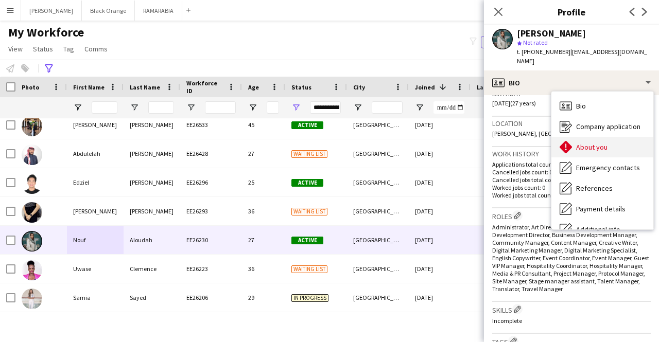
click at [584, 143] on span "About you" at bounding box center [591, 147] width 31 height 9
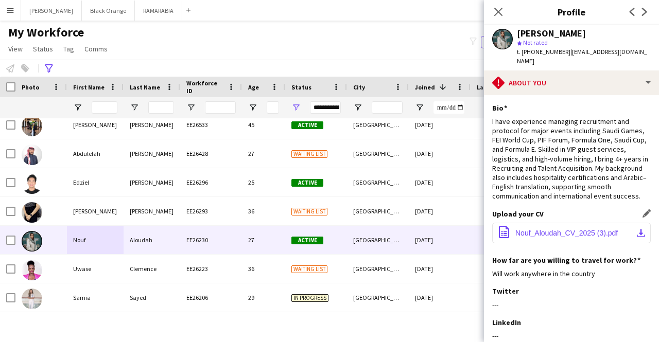
click at [541, 224] on button "office-file-sheet Nouf_Aloudah_CV_2025 (3).pdf download-bottom" at bounding box center [571, 233] width 158 height 21
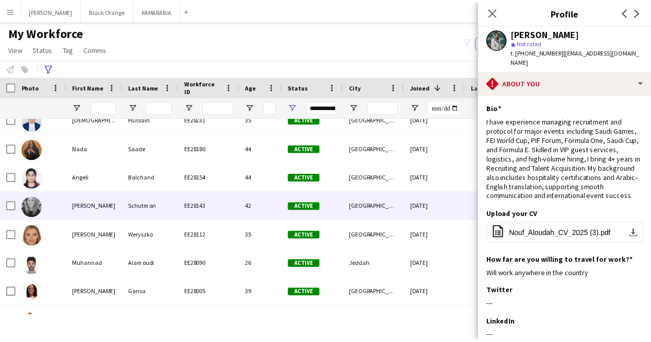
scroll to position [13, 0]
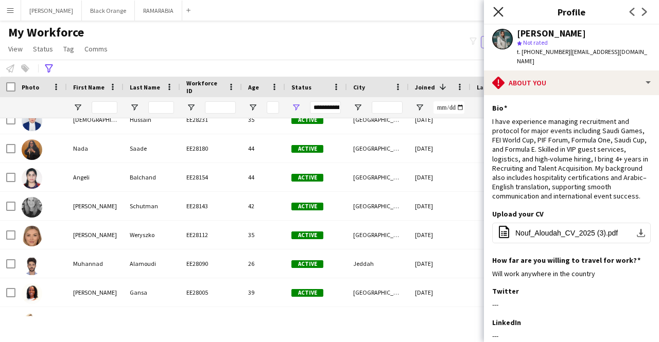
click at [499, 13] on icon at bounding box center [498, 12] width 10 height 10
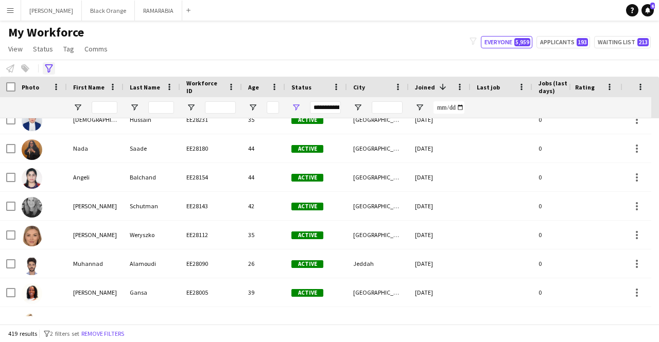
click at [45, 68] on icon "Advanced filters" at bounding box center [49, 68] width 8 height 8
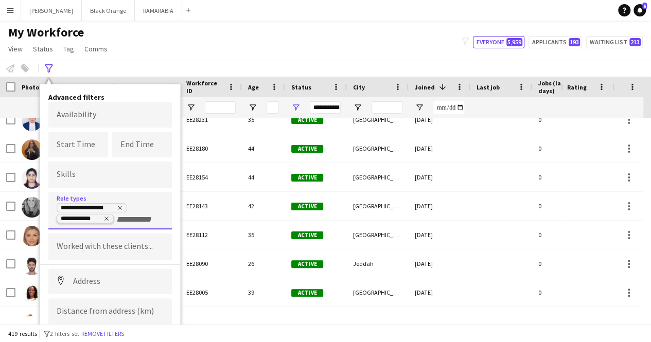
click at [105, 216] on icon "Remove tag" at bounding box center [106, 219] width 6 height 6
click at [117, 206] on icon "Remove tag" at bounding box center [120, 208] width 6 height 6
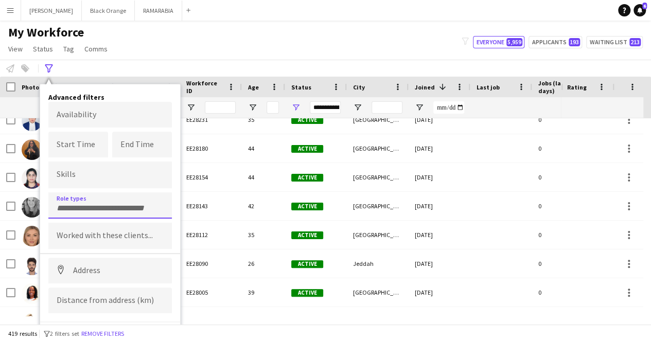
click at [117, 206] on input "Type to search role types..." at bounding box center [110, 208] width 107 height 9
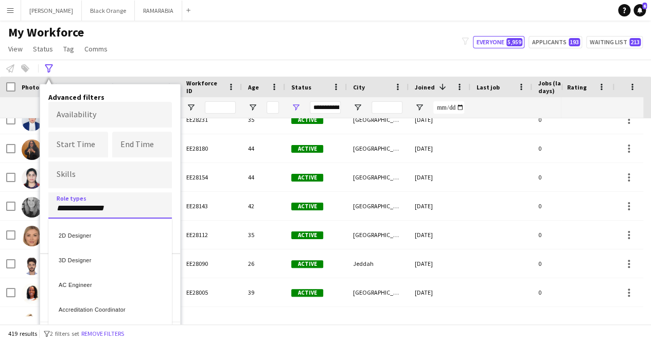
type input "**********"
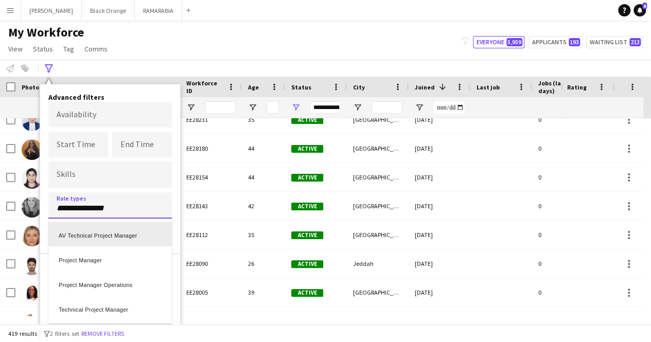
click at [90, 235] on div "AV Technical Project Manager" at bounding box center [109, 234] width 123 height 25
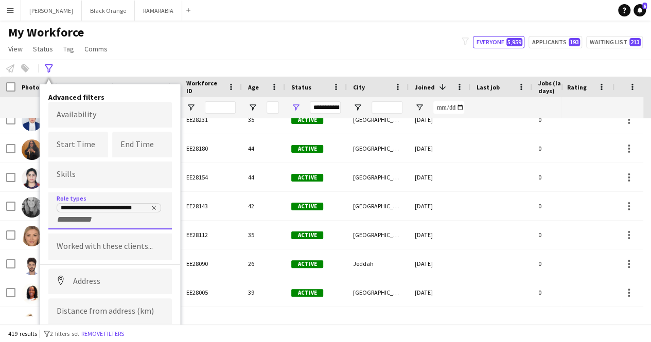
scroll to position [27, 0]
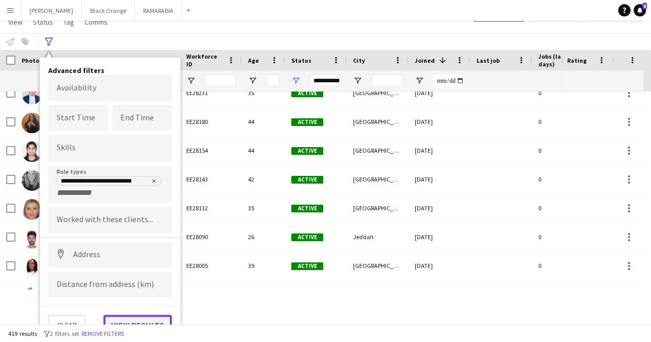
click at [138, 320] on button "View results" at bounding box center [137, 325] width 68 height 21
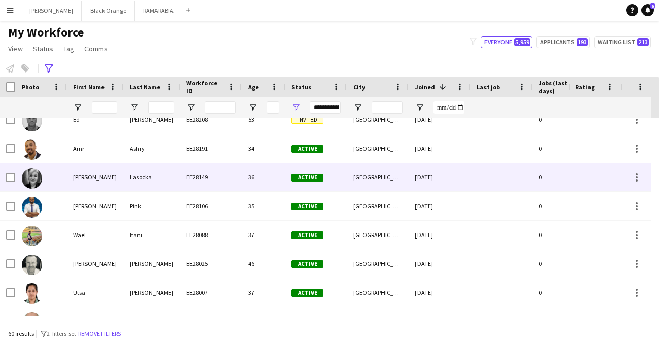
scroll to position [0, 0]
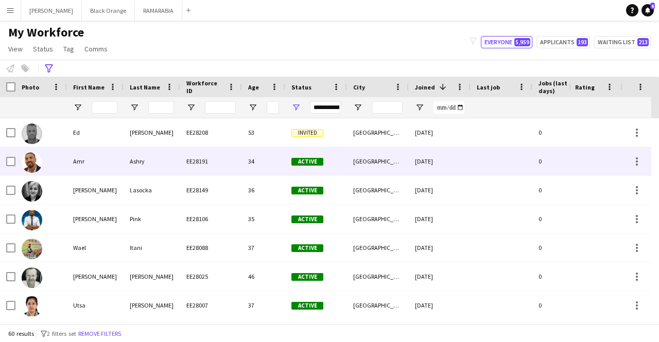
click at [81, 161] on div "Amr" at bounding box center [95, 161] width 57 height 28
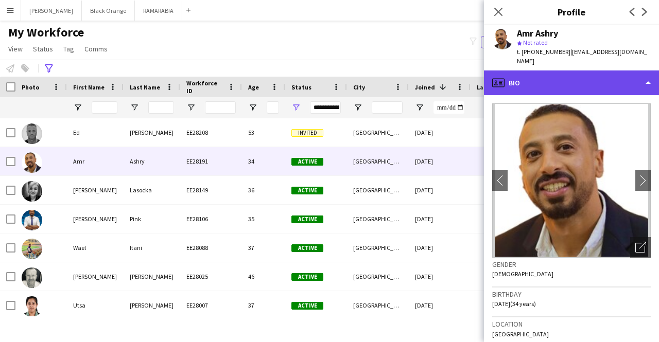
click at [554, 74] on div "profile Bio" at bounding box center [571, 82] width 175 height 25
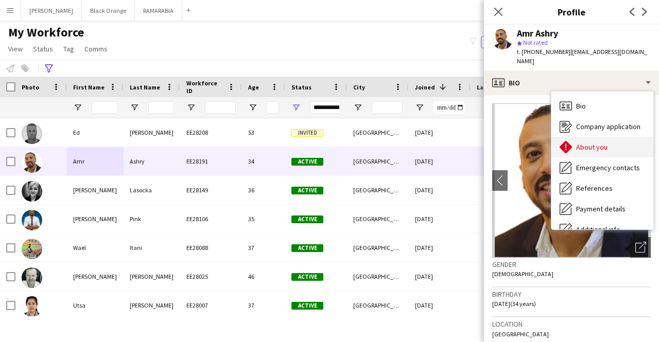
click at [595, 143] on span "About you" at bounding box center [591, 147] width 31 height 9
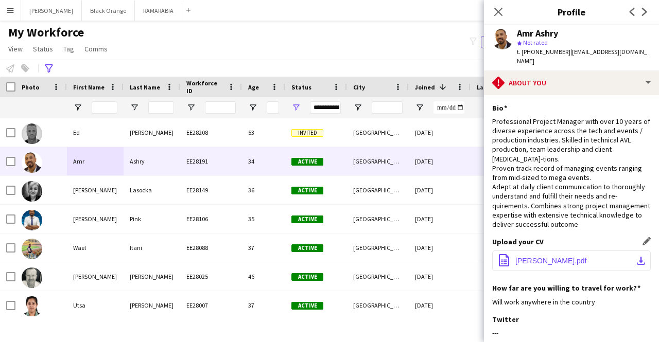
click at [572, 257] on span "[PERSON_NAME].pdf" at bounding box center [551, 261] width 72 height 8
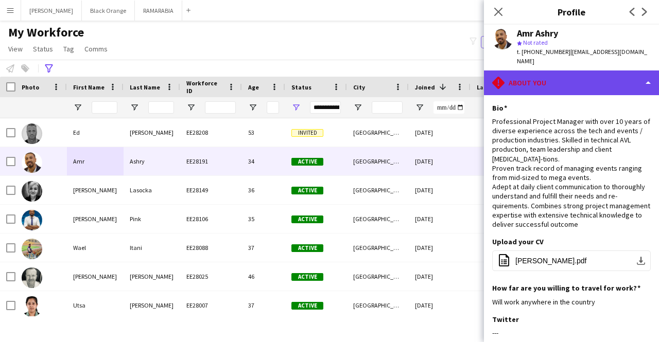
click at [526, 80] on div "rhombus-alert About you" at bounding box center [571, 82] width 175 height 25
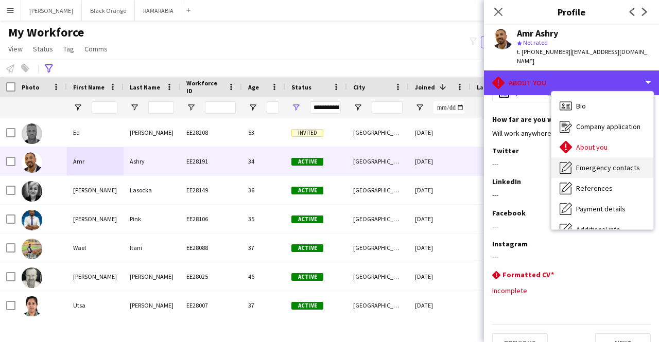
scroll to position [76, 0]
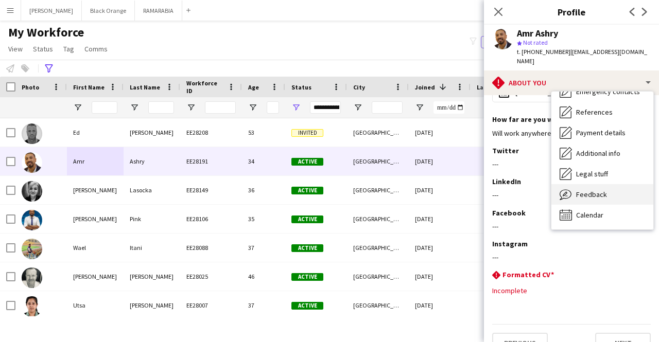
click at [588, 190] on div "Feedback Feedback" at bounding box center [602, 194] width 102 height 21
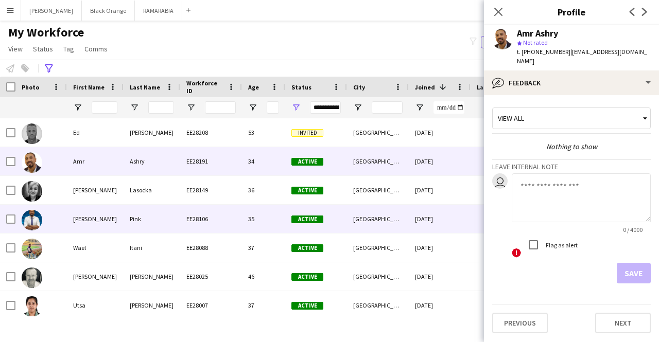
click at [127, 224] on div "Pink" at bounding box center [151, 219] width 57 height 28
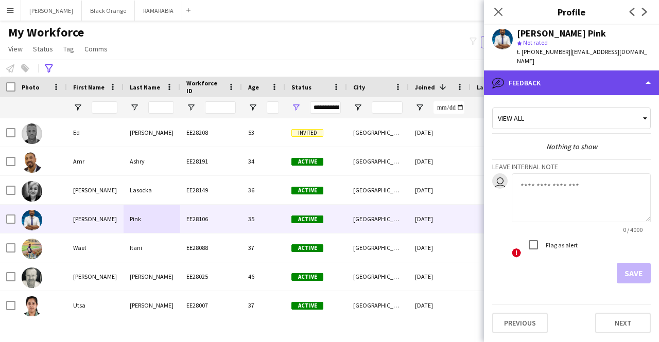
click at [572, 76] on div "bubble-pencil Feedback" at bounding box center [571, 82] width 175 height 25
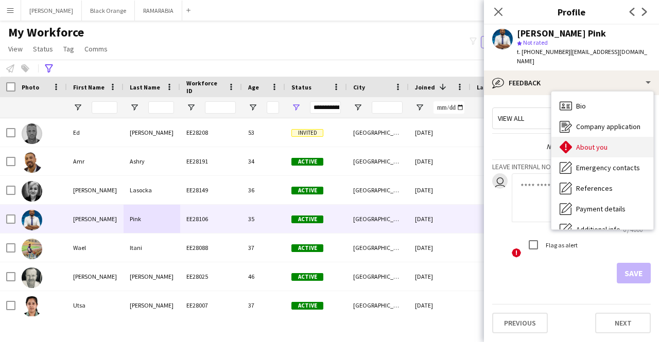
click at [587, 143] on span "About you" at bounding box center [591, 147] width 31 height 9
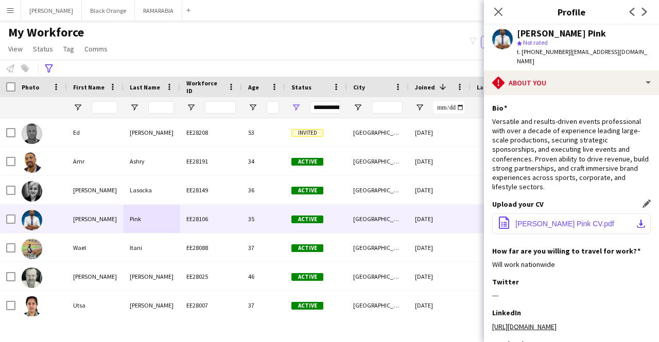
click at [549, 220] on span "[PERSON_NAME] Pink CV.pdf" at bounding box center [564, 224] width 99 height 8
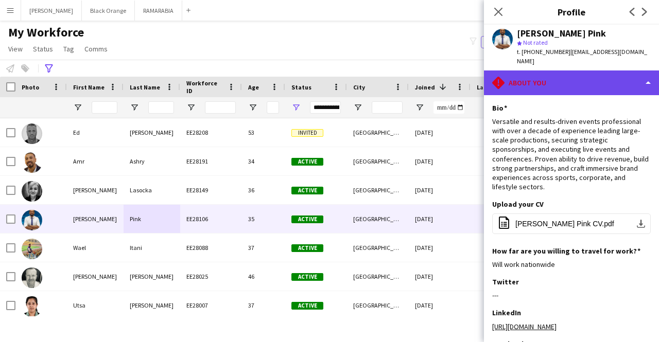
click at [556, 70] on div "rhombus-alert About you" at bounding box center [571, 82] width 175 height 25
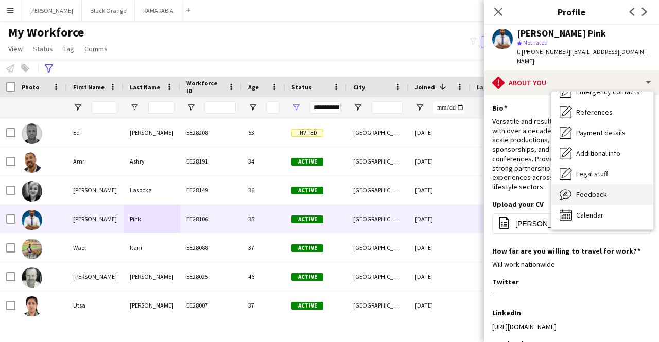
click at [582, 190] on div "Feedback Feedback" at bounding box center [602, 194] width 102 height 21
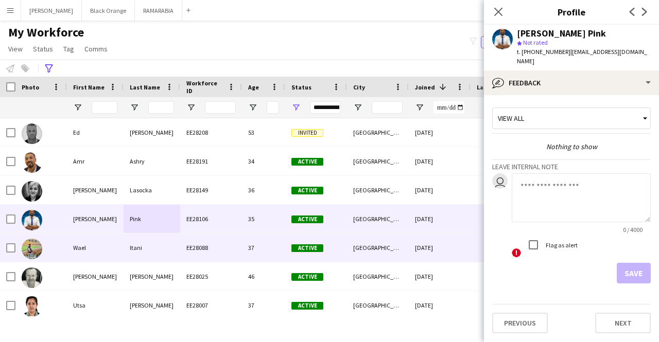
click at [103, 244] on div "Wael" at bounding box center [95, 248] width 57 height 28
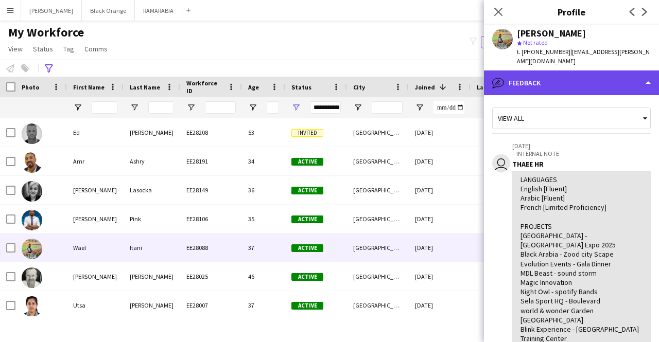
click at [569, 73] on div "bubble-pencil Feedback" at bounding box center [571, 82] width 175 height 25
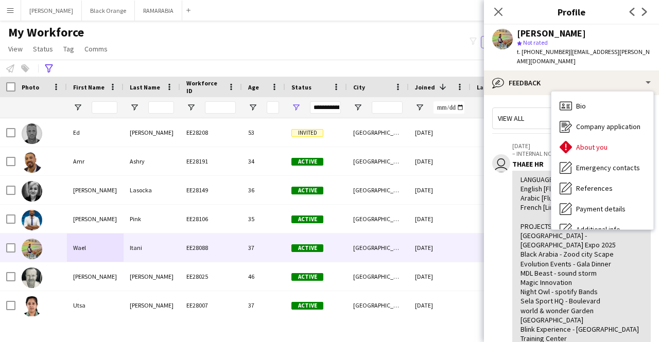
click at [530, 239] on div "LANGUAGES English [Fluent] Arabic [Fluent] French [Limited Proficiency] PROJECT…" at bounding box center [581, 315] width 122 height 281
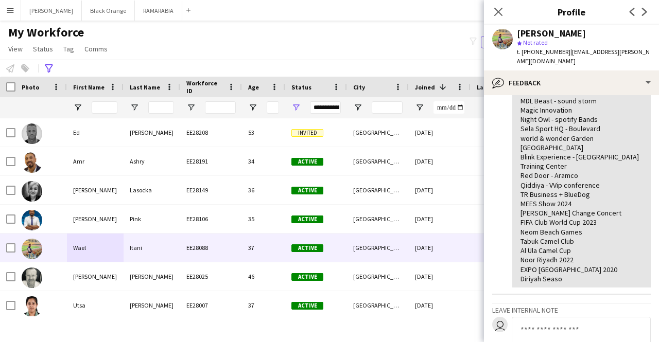
scroll to position [17, 0]
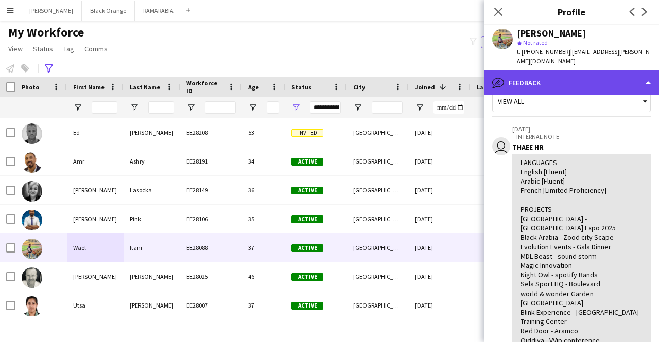
click at [533, 74] on div "bubble-pencil Feedback" at bounding box center [571, 82] width 175 height 25
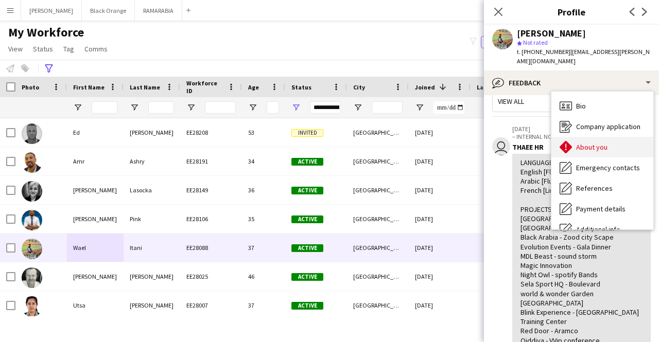
click at [602, 143] on span "About you" at bounding box center [591, 147] width 31 height 9
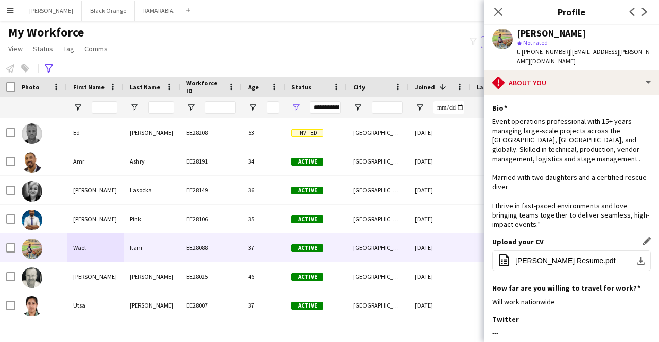
click at [585, 249] on div "Upload your CV Edit this field office-file-sheet [PERSON_NAME] Resume.pdf downl…" at bounding box center [571, 260] width 158 height 46
click at [585, 260] on span "[PERSON_NAME] Resume.pdf" at bounding box center [565, 261] width 100 height 8
